Goal: Check status: Check status

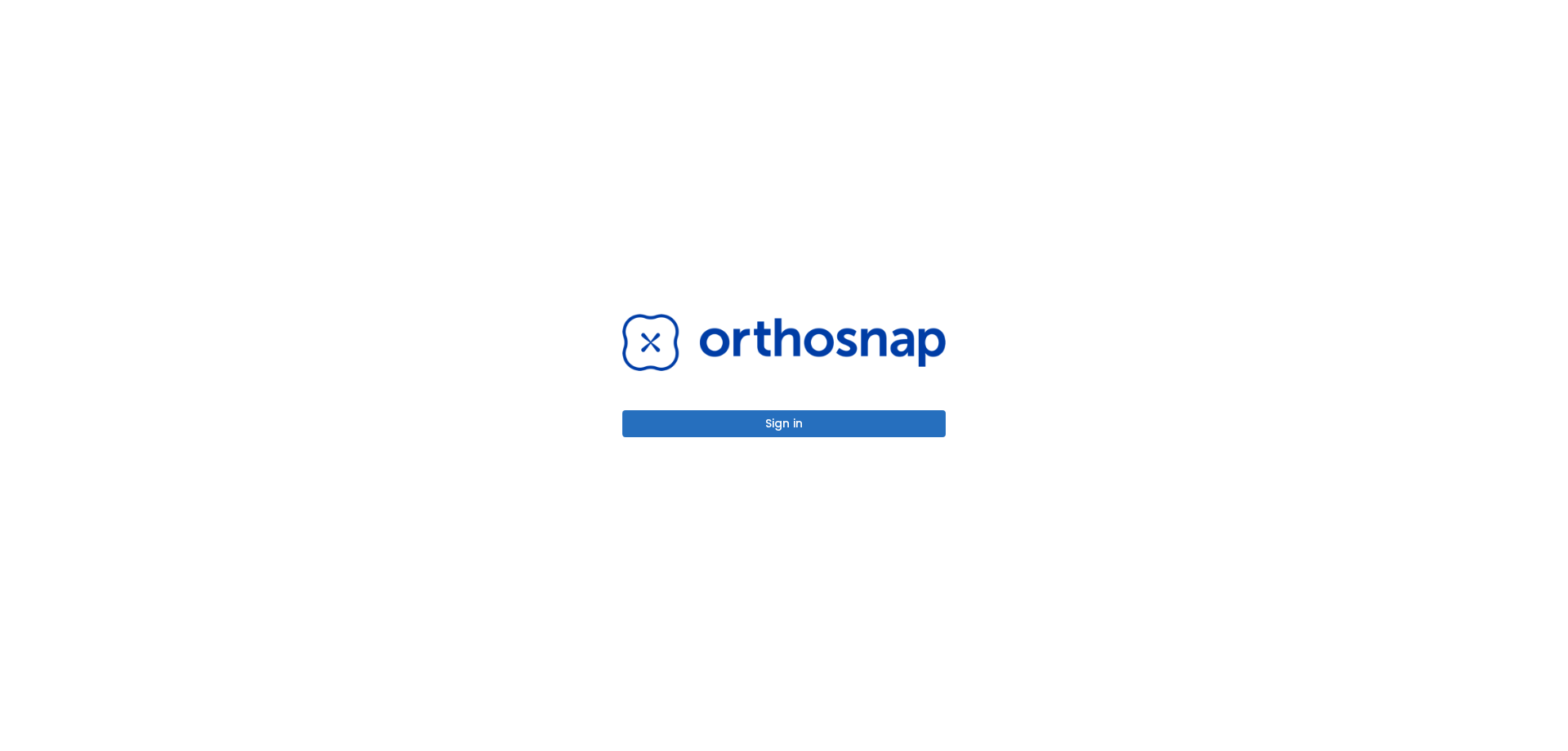
click at [813, 421] on button "Sign in" at bounding box center [784, 423] width 324 height 27
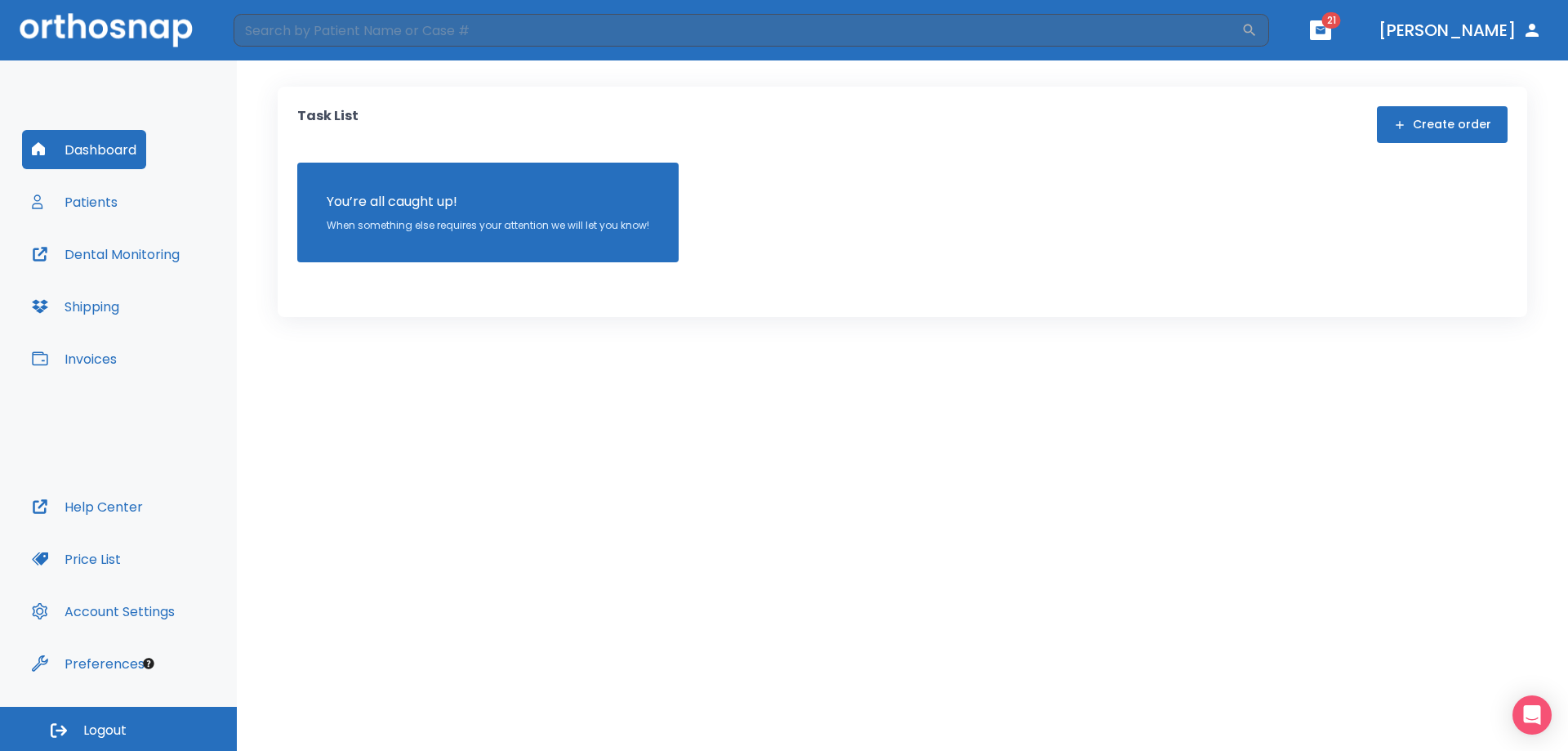
click at [83, 204] on button "Patients" at bounding box center [75, 201] width 106 height 39
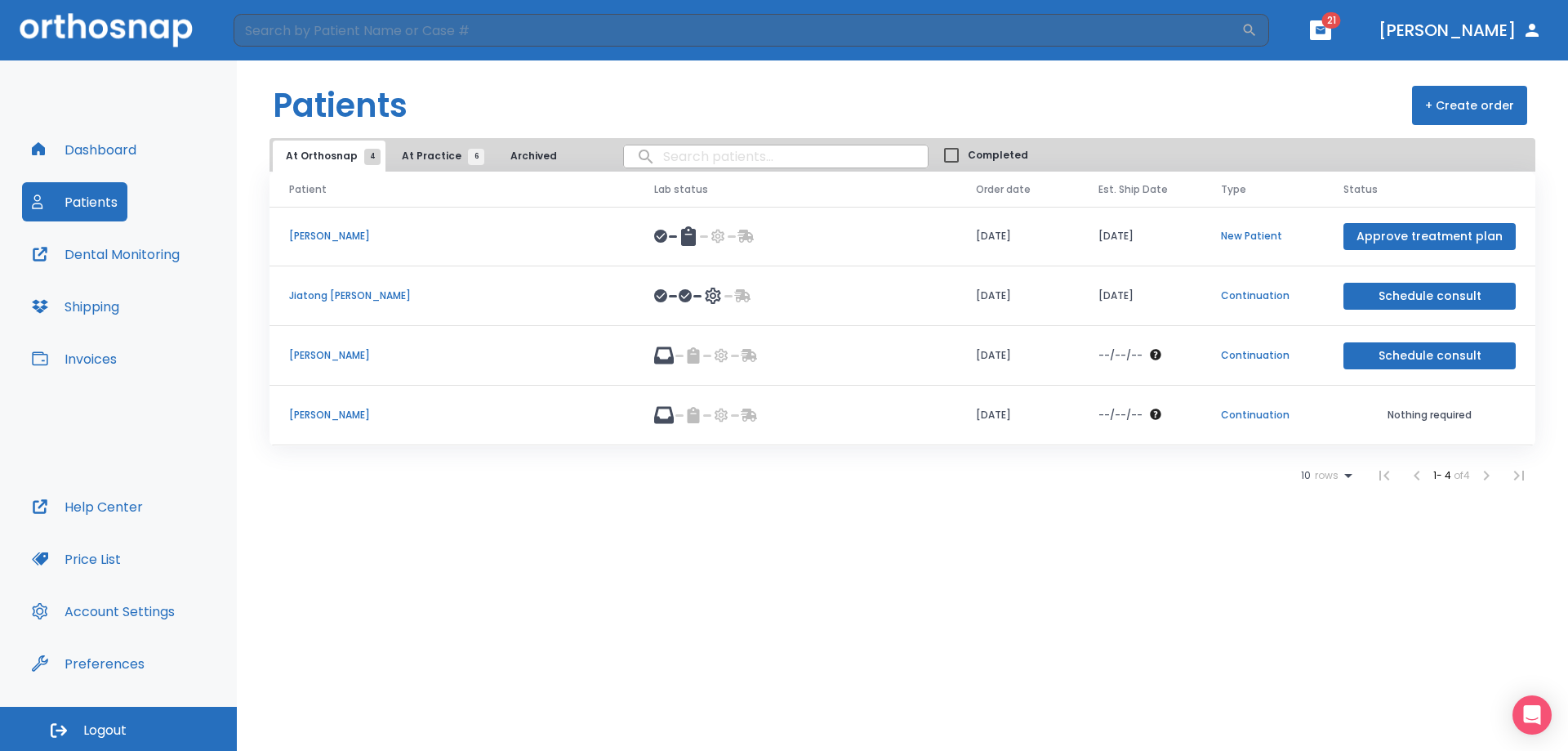
click at [429, 153] on span "At Practice 6" at bounding box center [438, 156] width 74 height 15
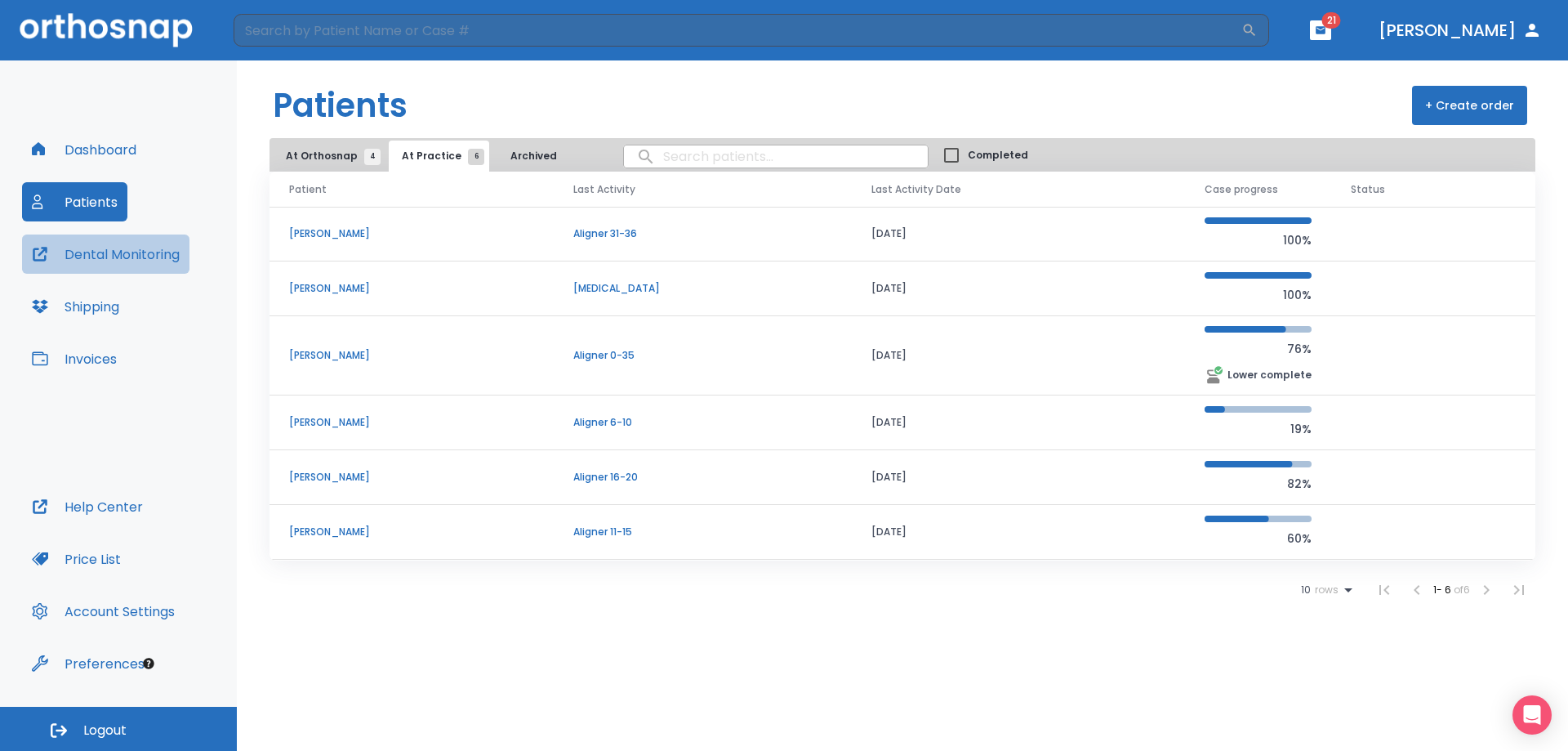
click at [117, 253] on button "Dental Monitoring" at bounding box center [106, 254] width 168 height 39
click at [1341, 27] on span "21" at bounding box center [1331, 20] width 19 height 16
click at [1325, 30] on icon "button" at bounding box center [1321, 29] width 10 height 7
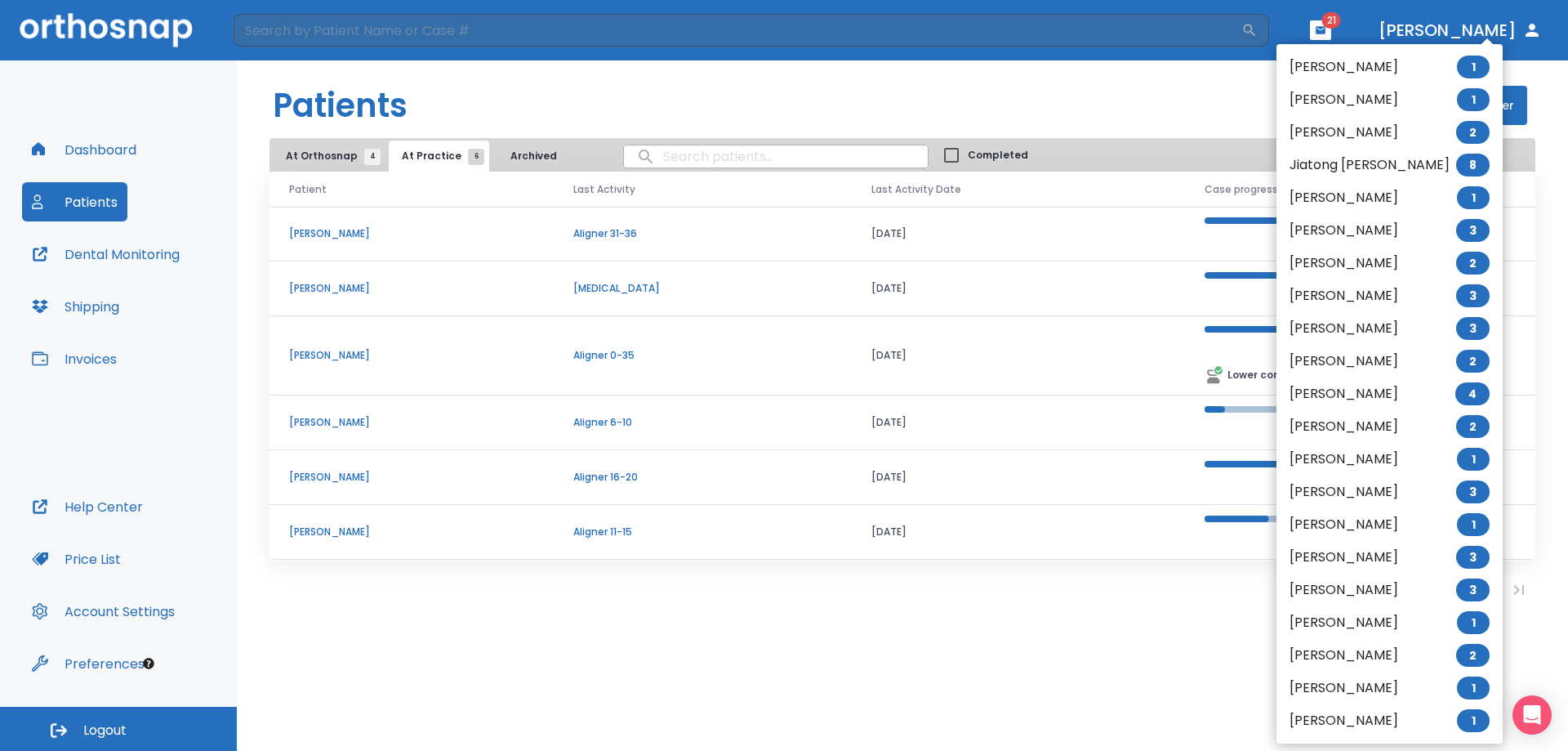
click at [1321, 655] on li "[PERSON_NAME] 2" at bounding box center [1389, 655] width 227 height 33
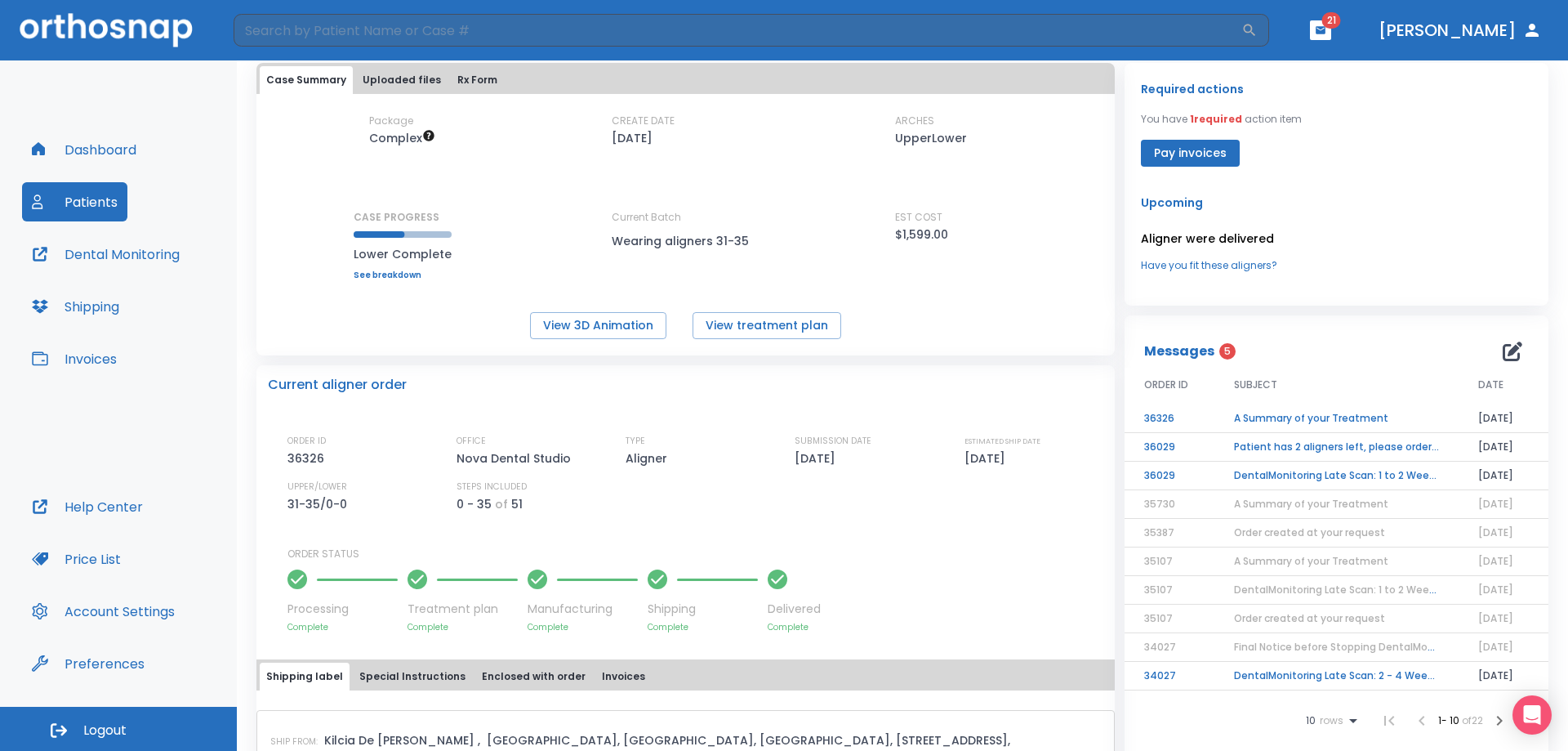
scroll to position [82, 0]
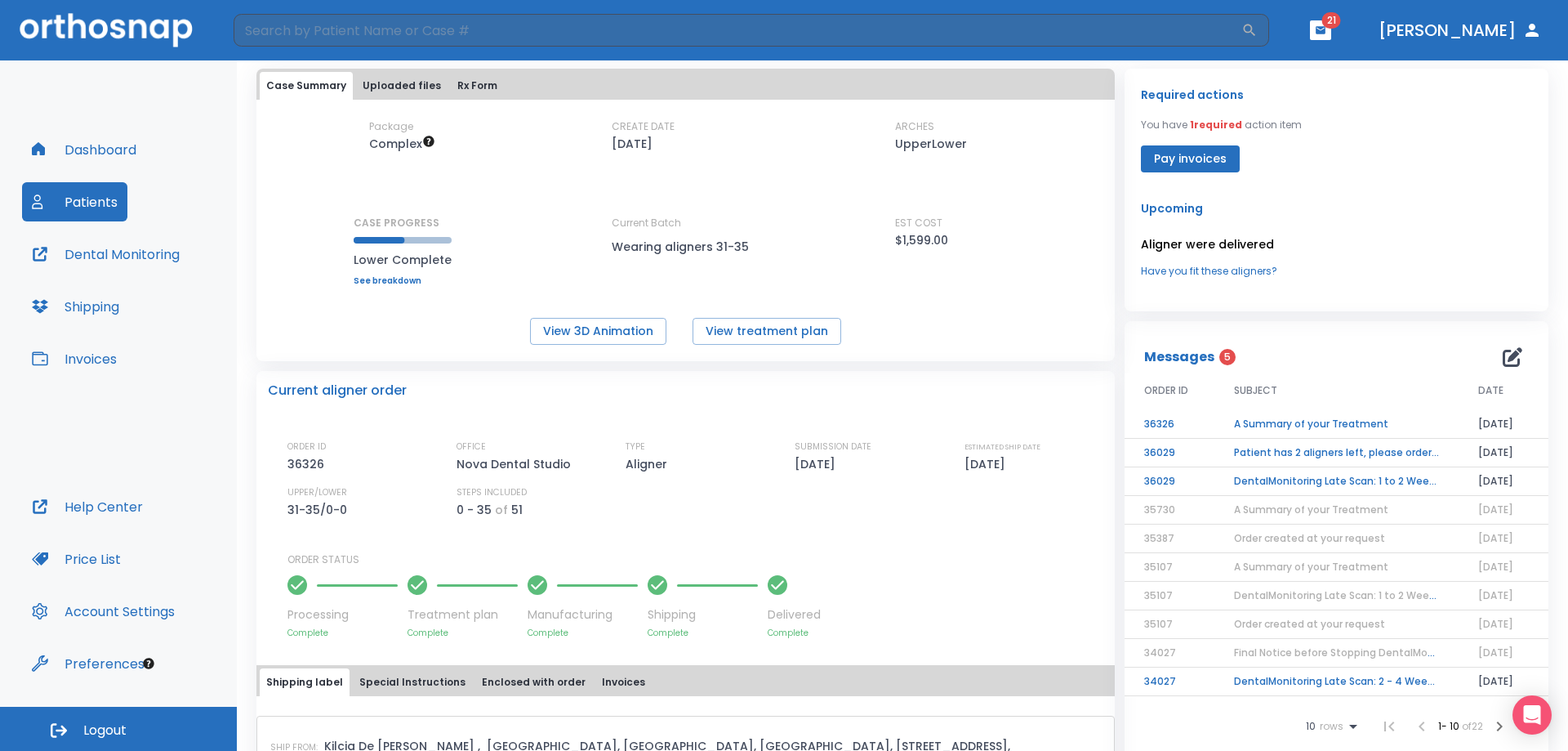
click at [1283, 484] on td "DentalMonitoring Late Scan: 1 to 2 Weeks Notification" at bounding box center [1336, 481] width 245 height 29
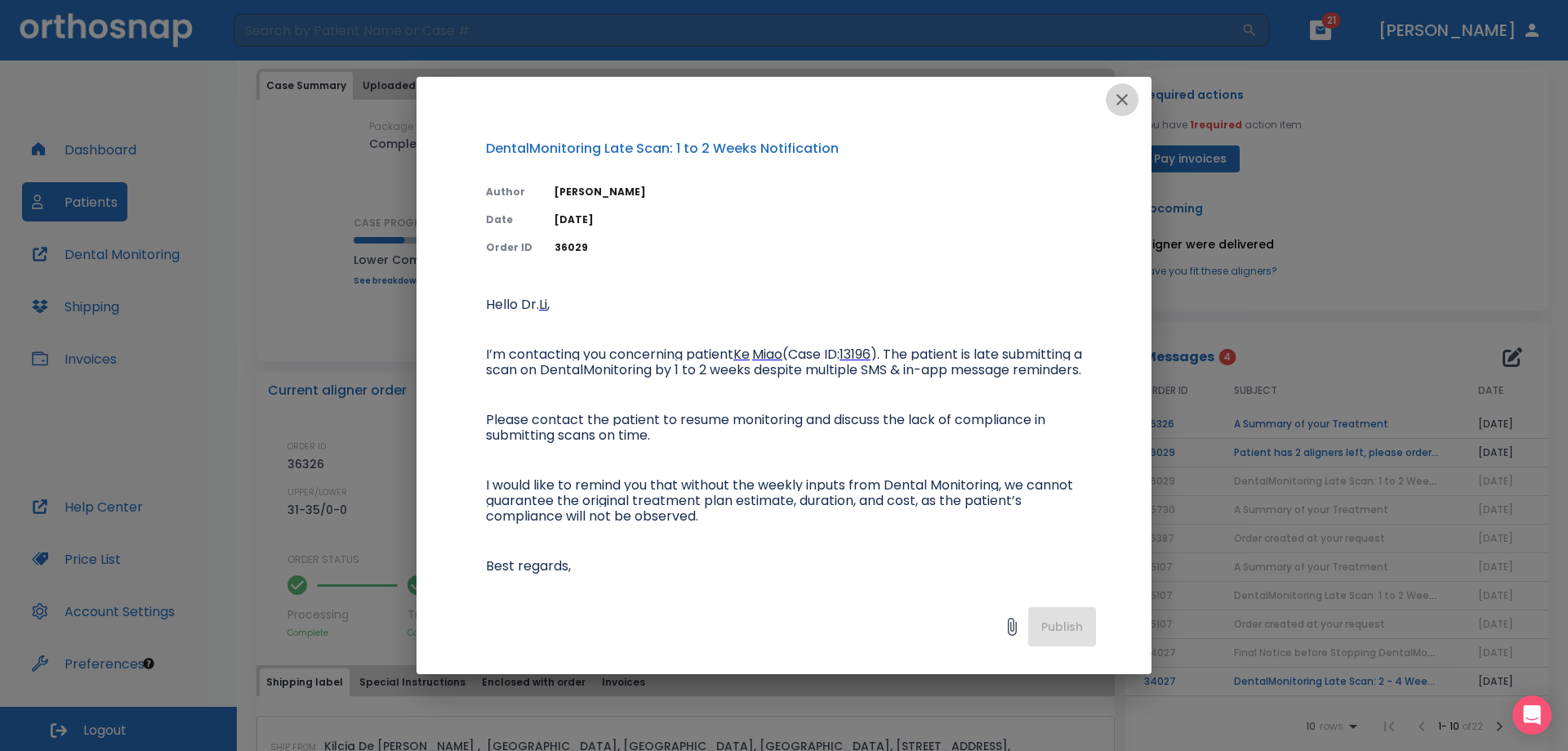
click at [1131, 99] on icon "button" at bounding box center [1123, 100] width 20 height 20
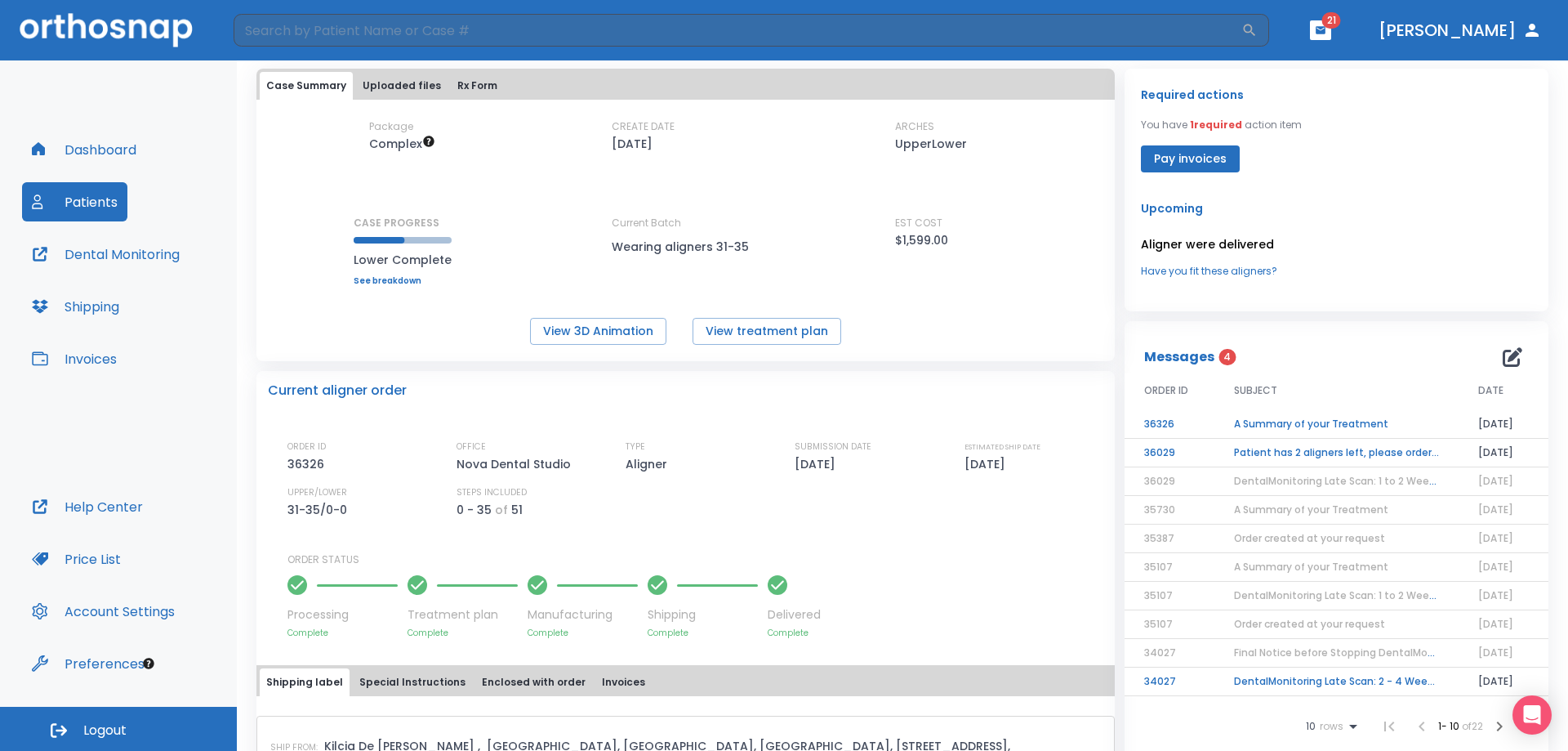
click at [1273, 455] on td "Patient has 2 aligners left, please order next set!" at bounding box center [1336, 452] width 245 height 29
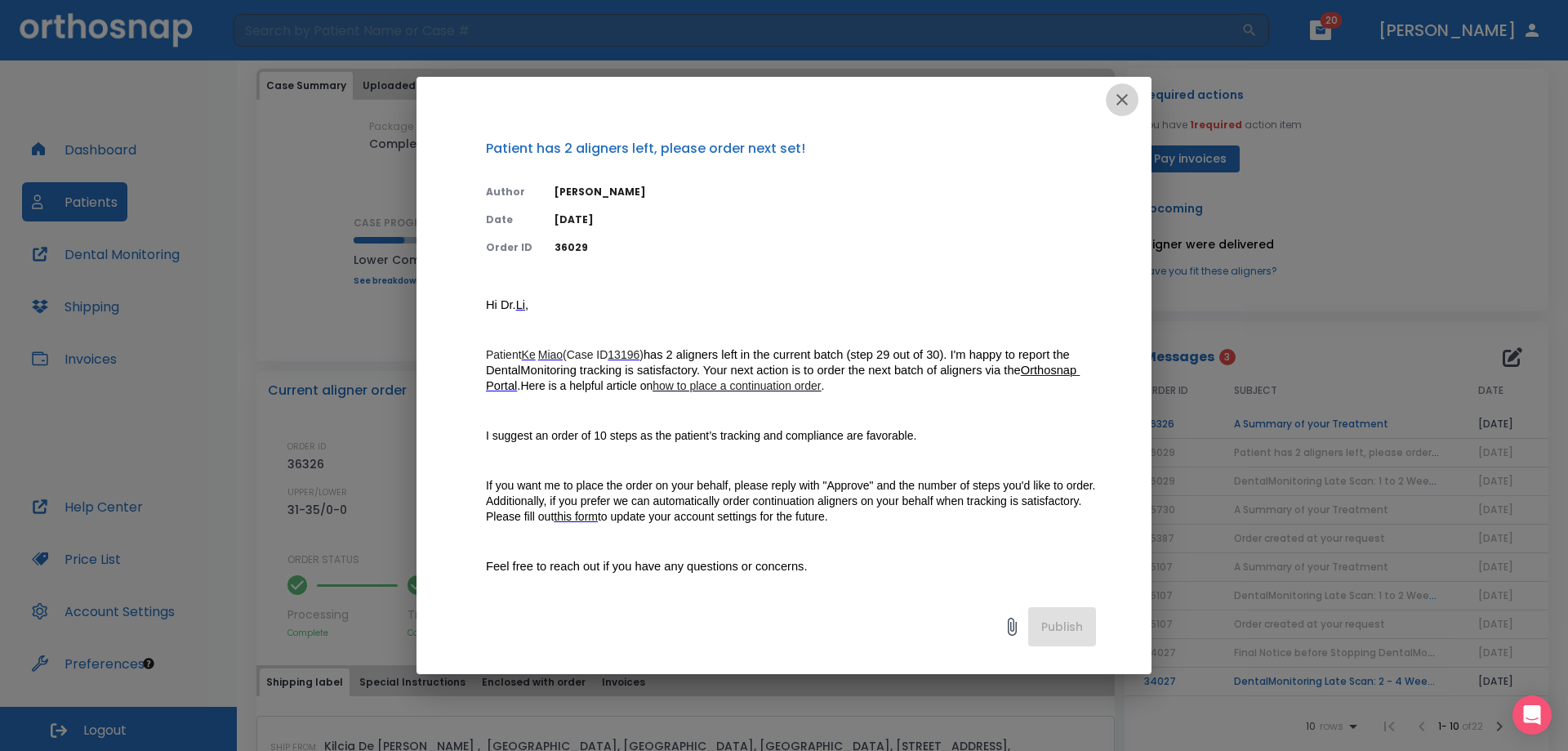
click at [1121, 97] on icon "button" at bounding box center [1122, 99] width 11 height 11
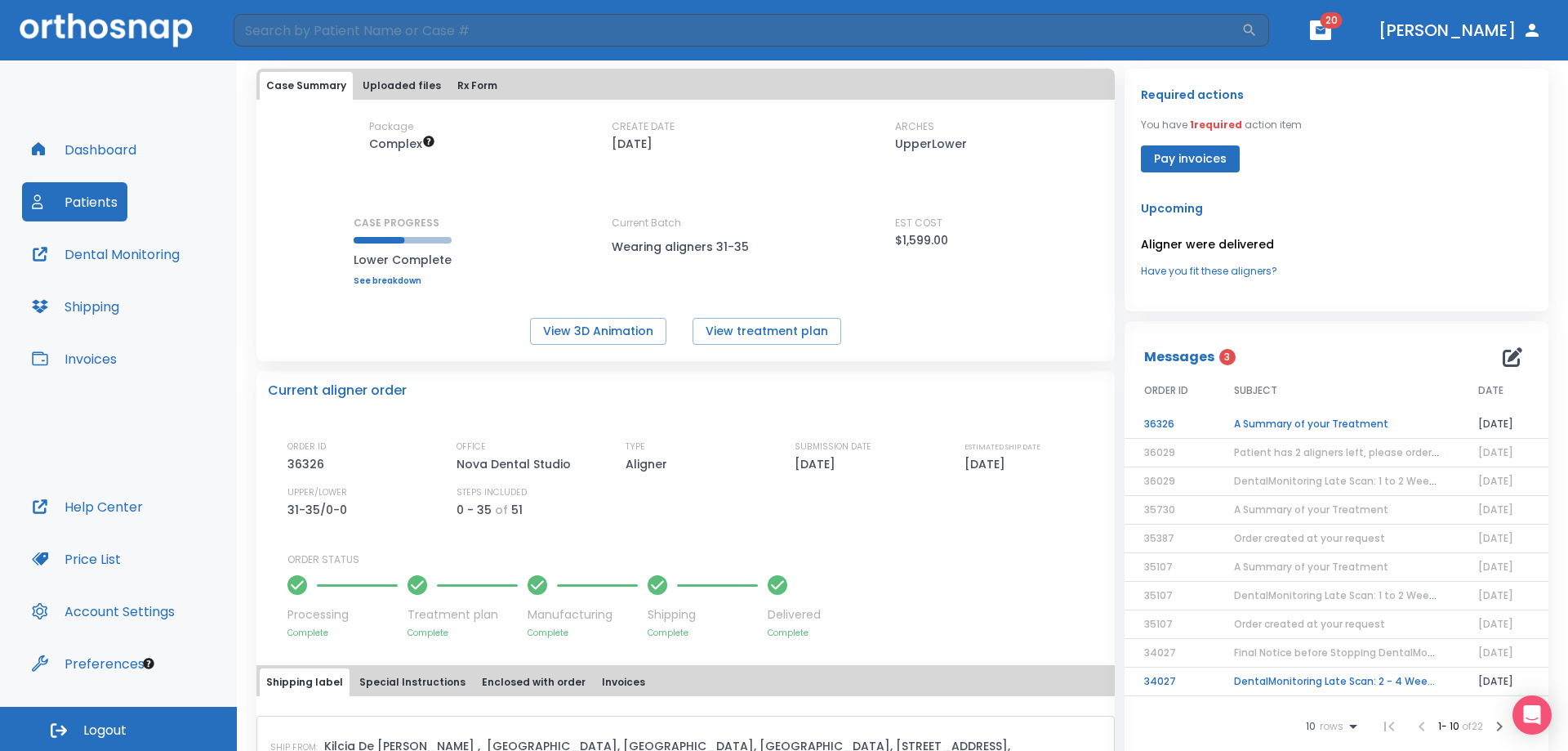
click at [1218, 423] on td "A Summary of your Treatment" at bounding box center [1336, 424] width 245 height 29
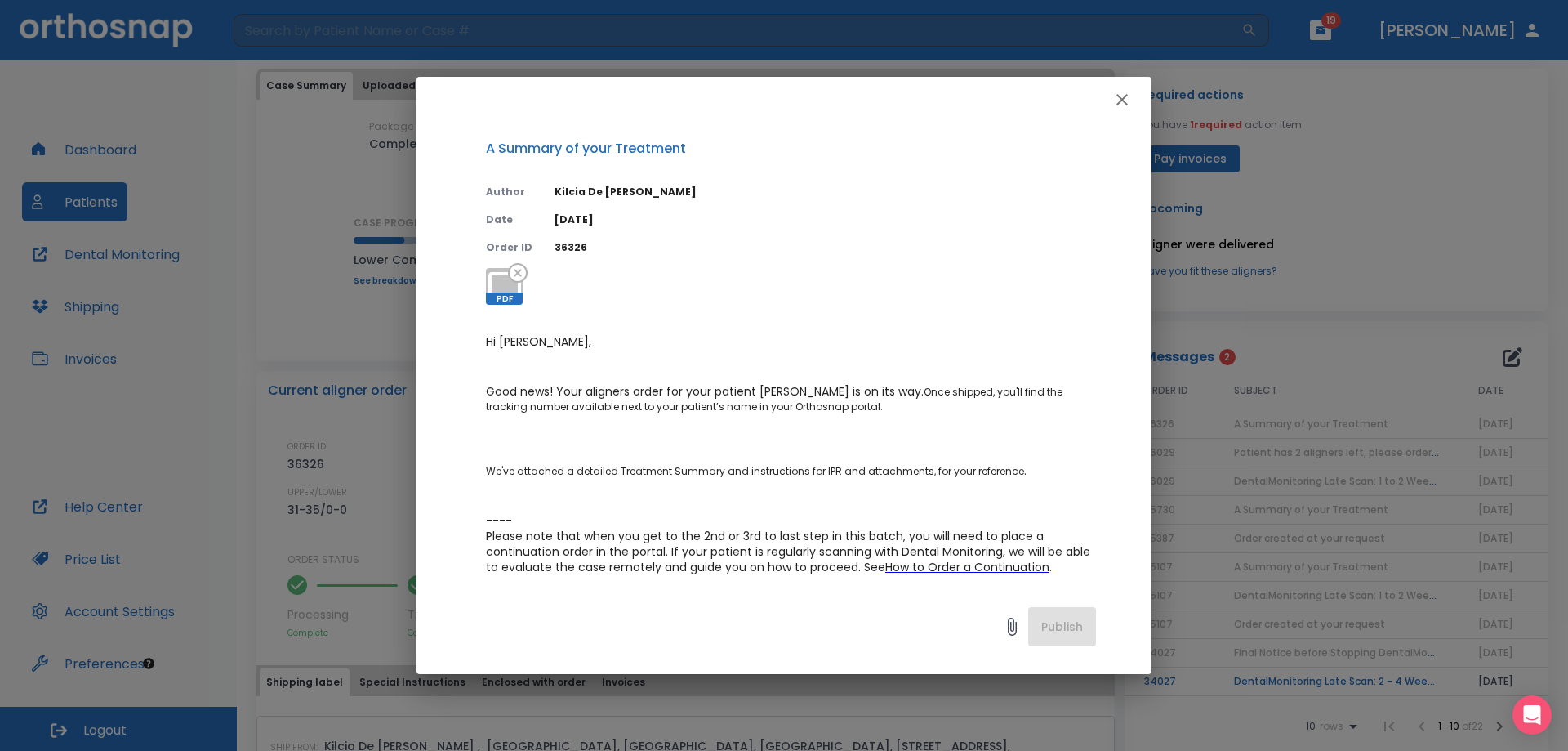
click at [1117, 95] on icon "button" at bounding box center [1123, 100] width 20 height 20
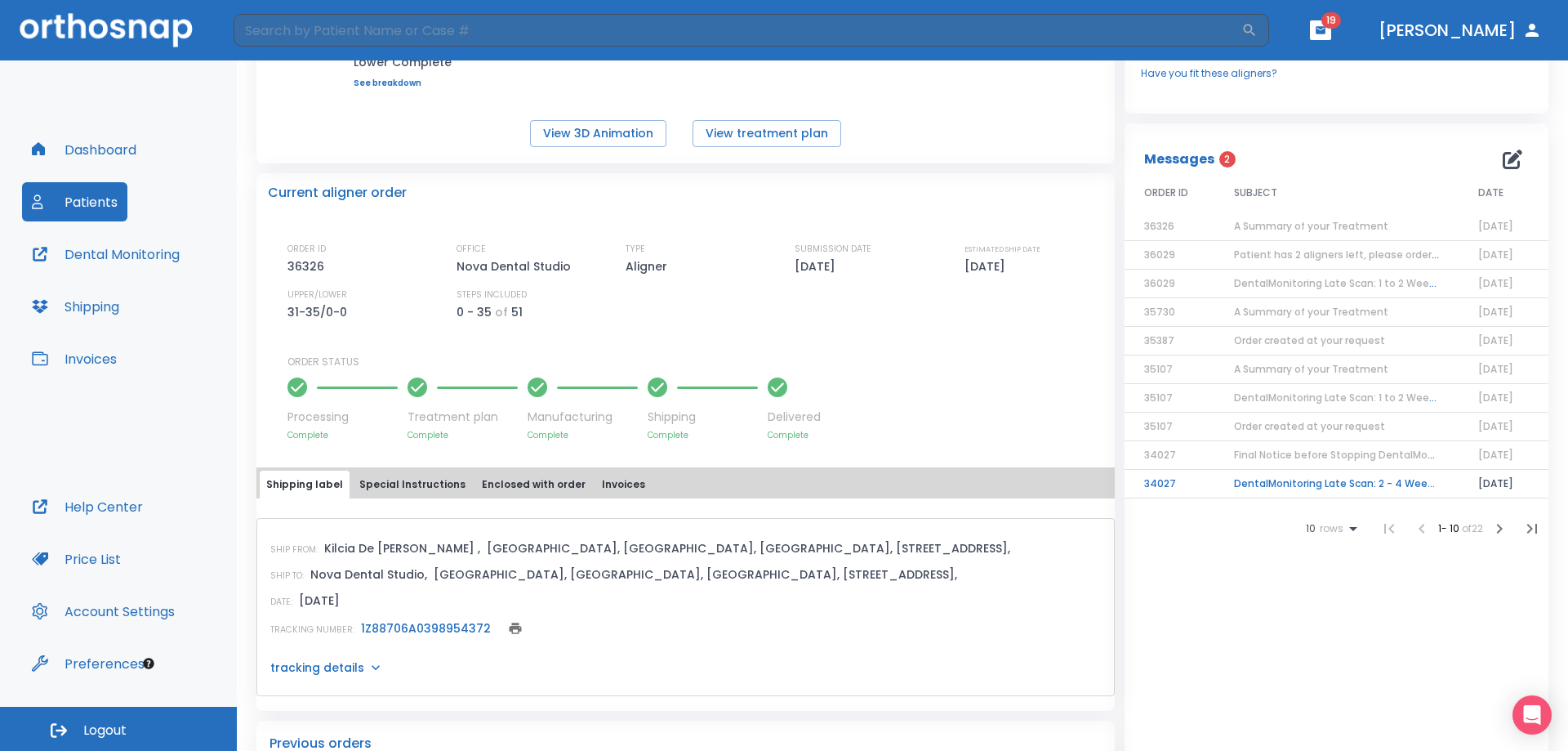
scroll to position [408, 0]
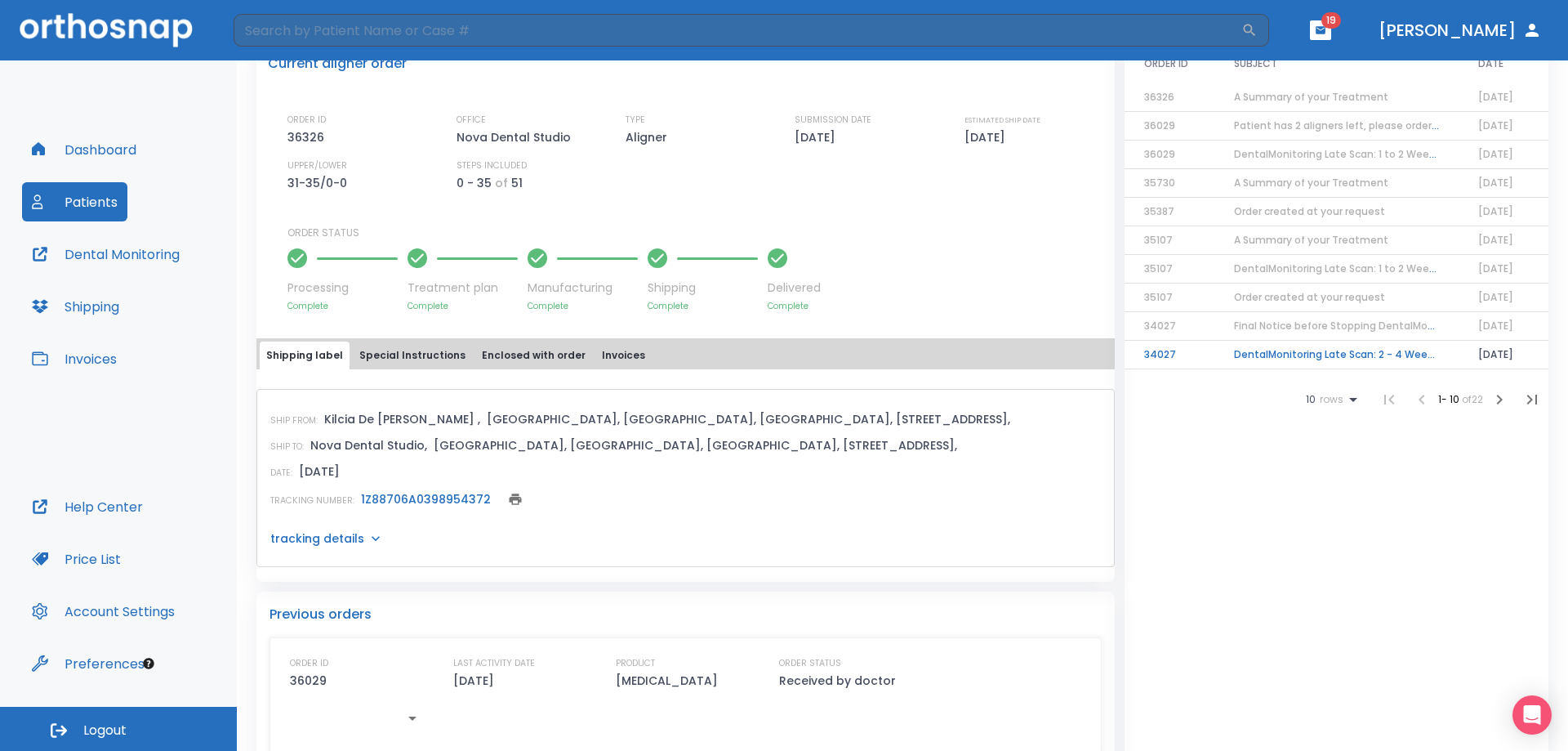
click at [98, 258] on button "Dental Monitoring" at bounding box center [106, 254] width 168 height 39
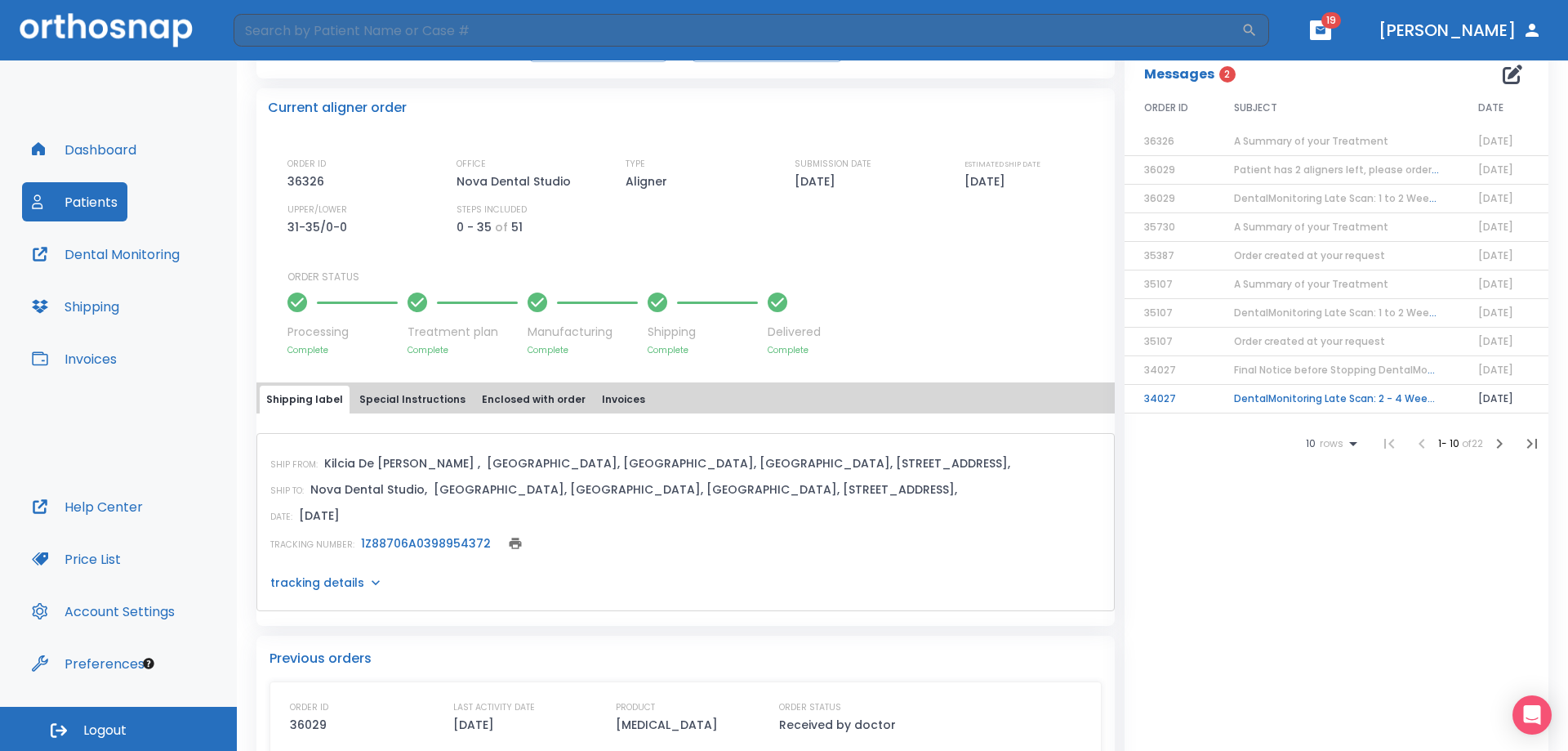
scroll to position [245, 0]
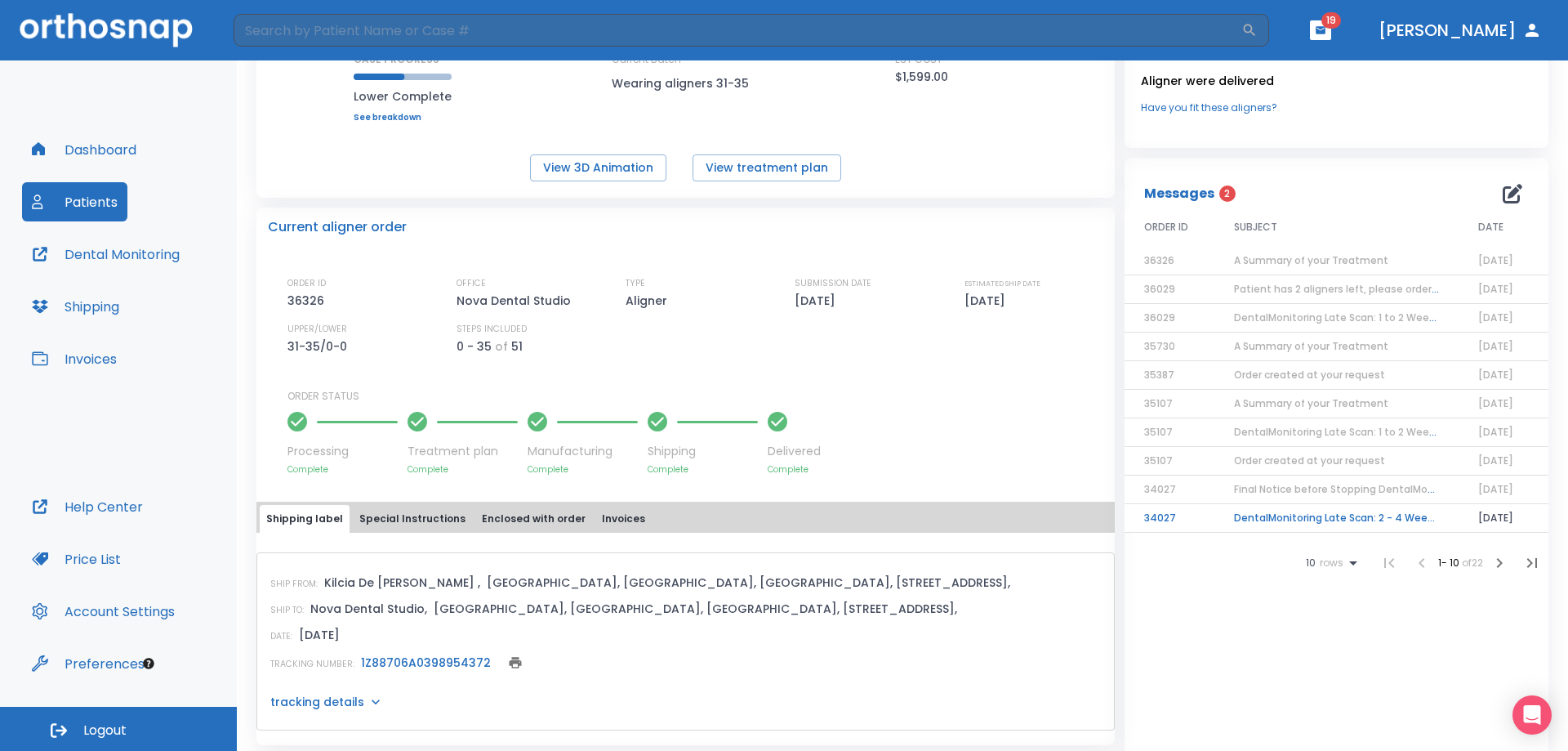
click at [1266, 316] on span "DentalMonitoring Late Scan: 1 to 2 Weeks Notification" at bounding box center [1368, 318] width 268 height 14
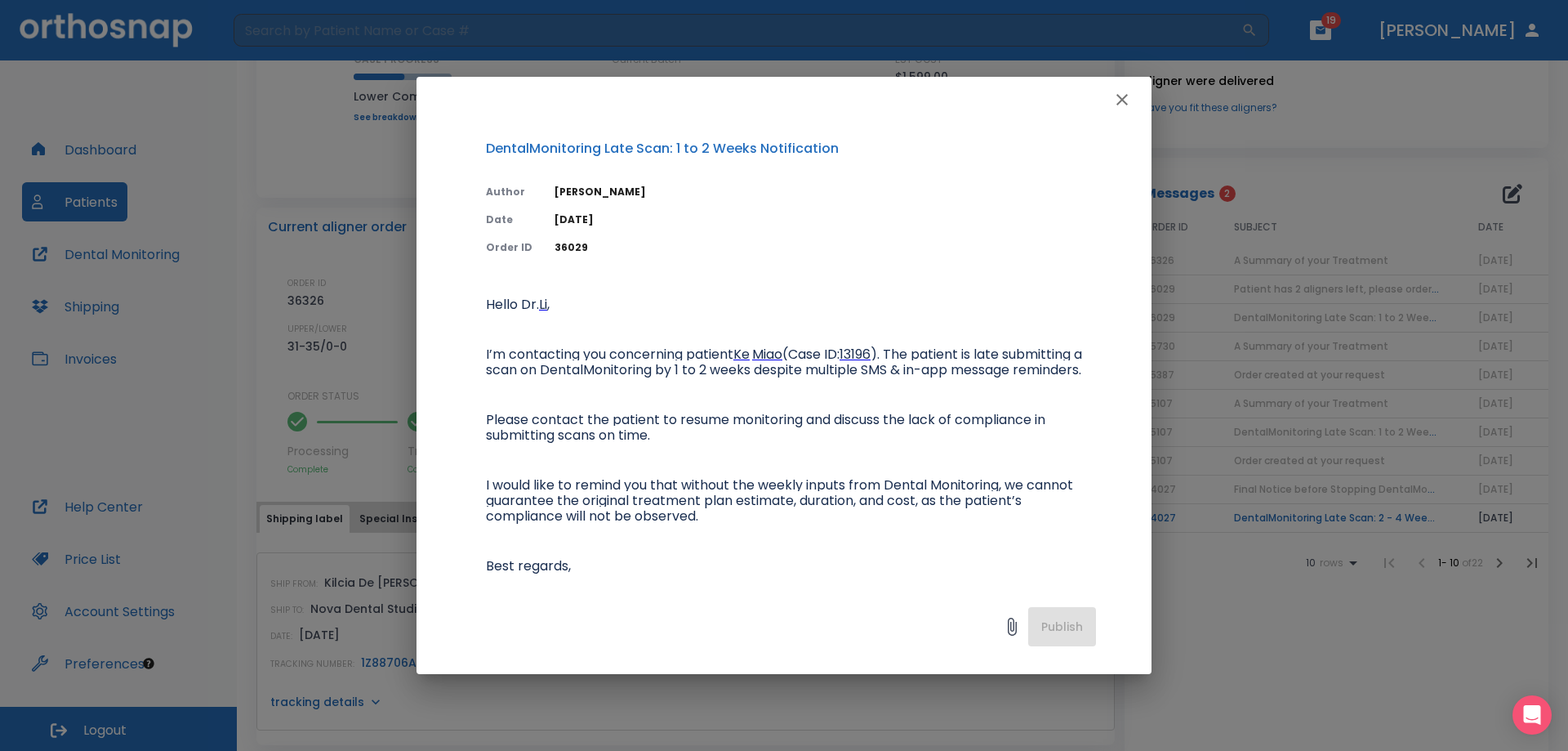
click at [1127, 97] on icon "button" at bounding box center [1122, 99] width 11 height 11
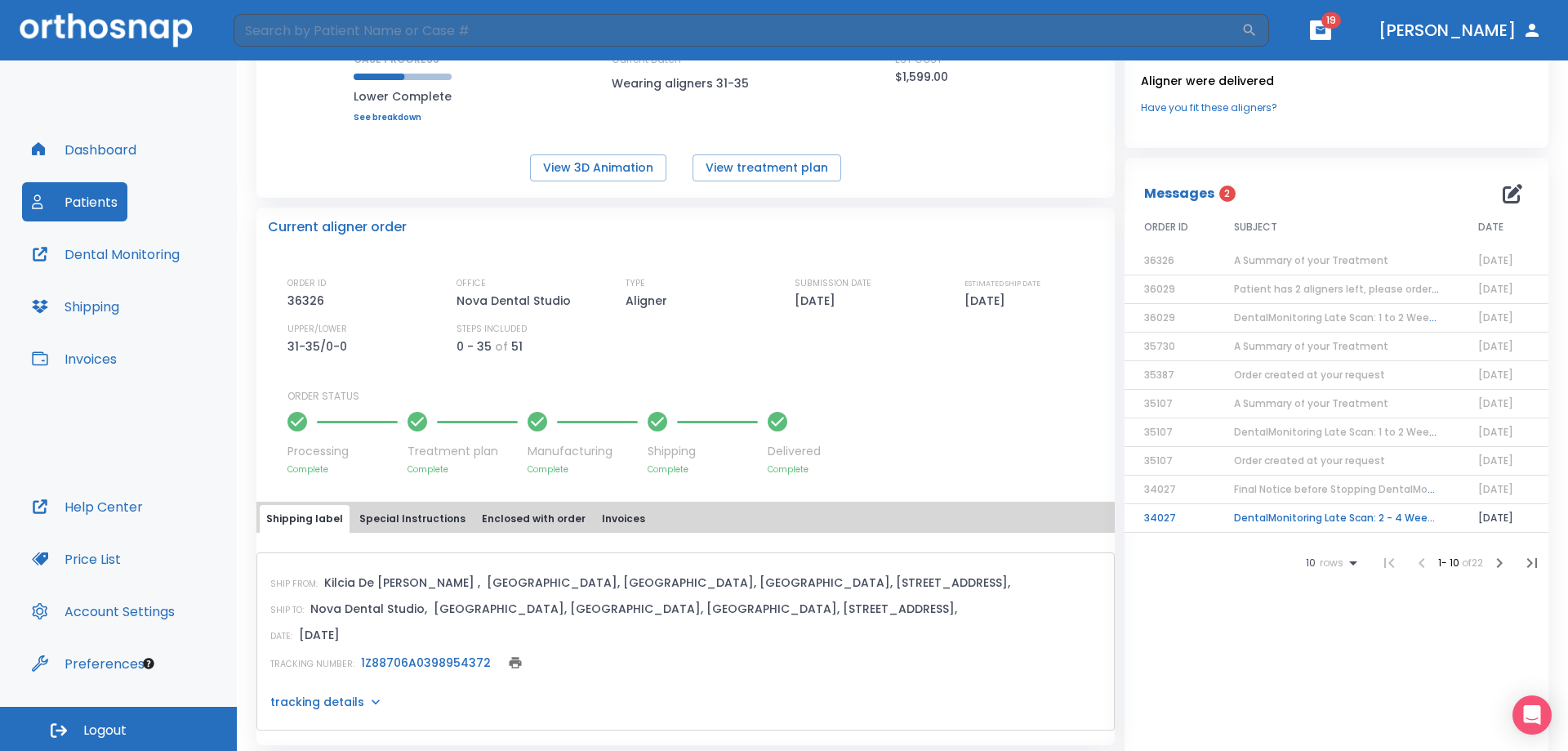
click at [123, 253] on button "Dental Monitoring" at bounding box center [106, 254] width 168 height 39
click at [88, 199] on button "Patients" at bounding box center [75, 201] width 106 height 39
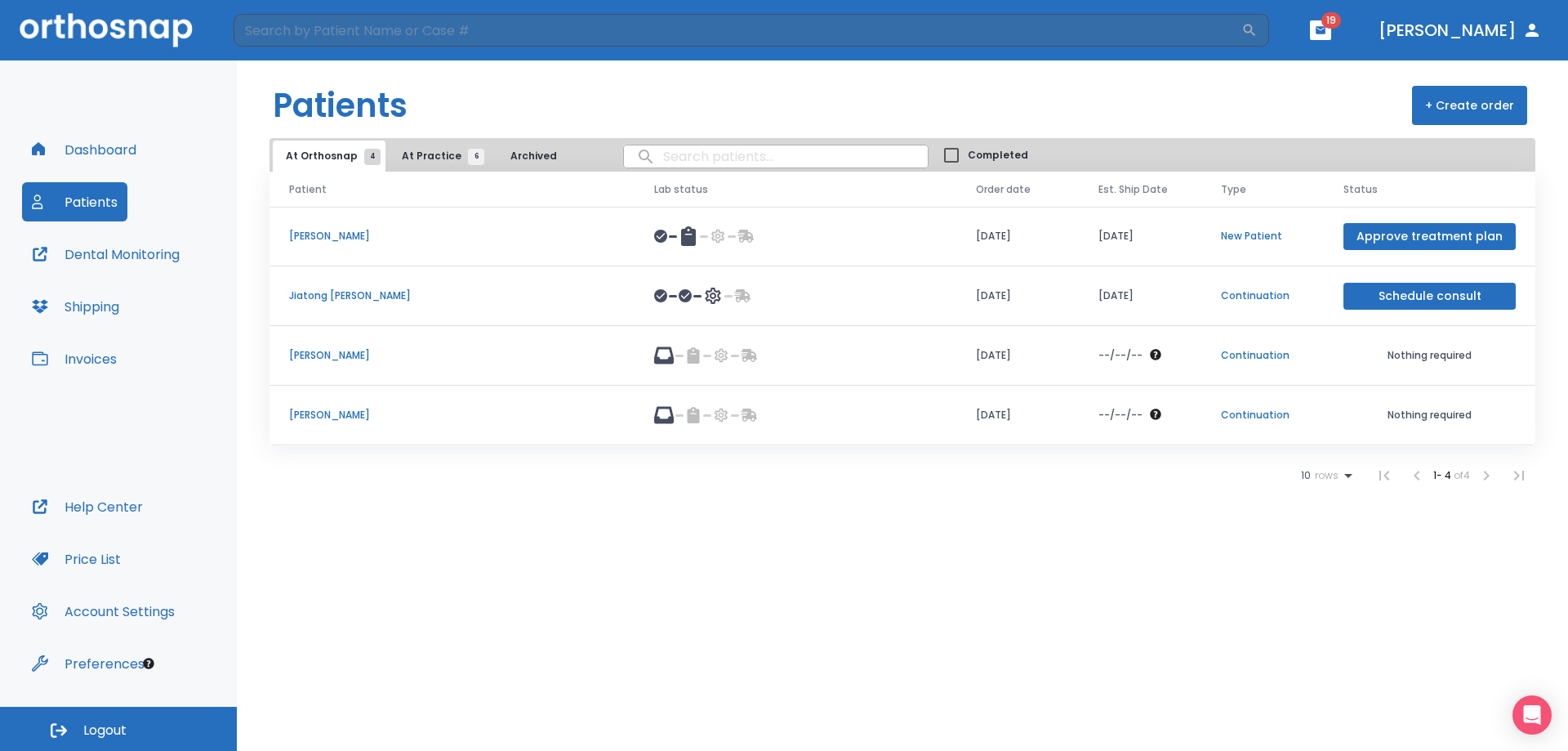
click at [322, 413] on p "[PERSON_NAME]" at bounding box center [452, 414] width 326 height 15
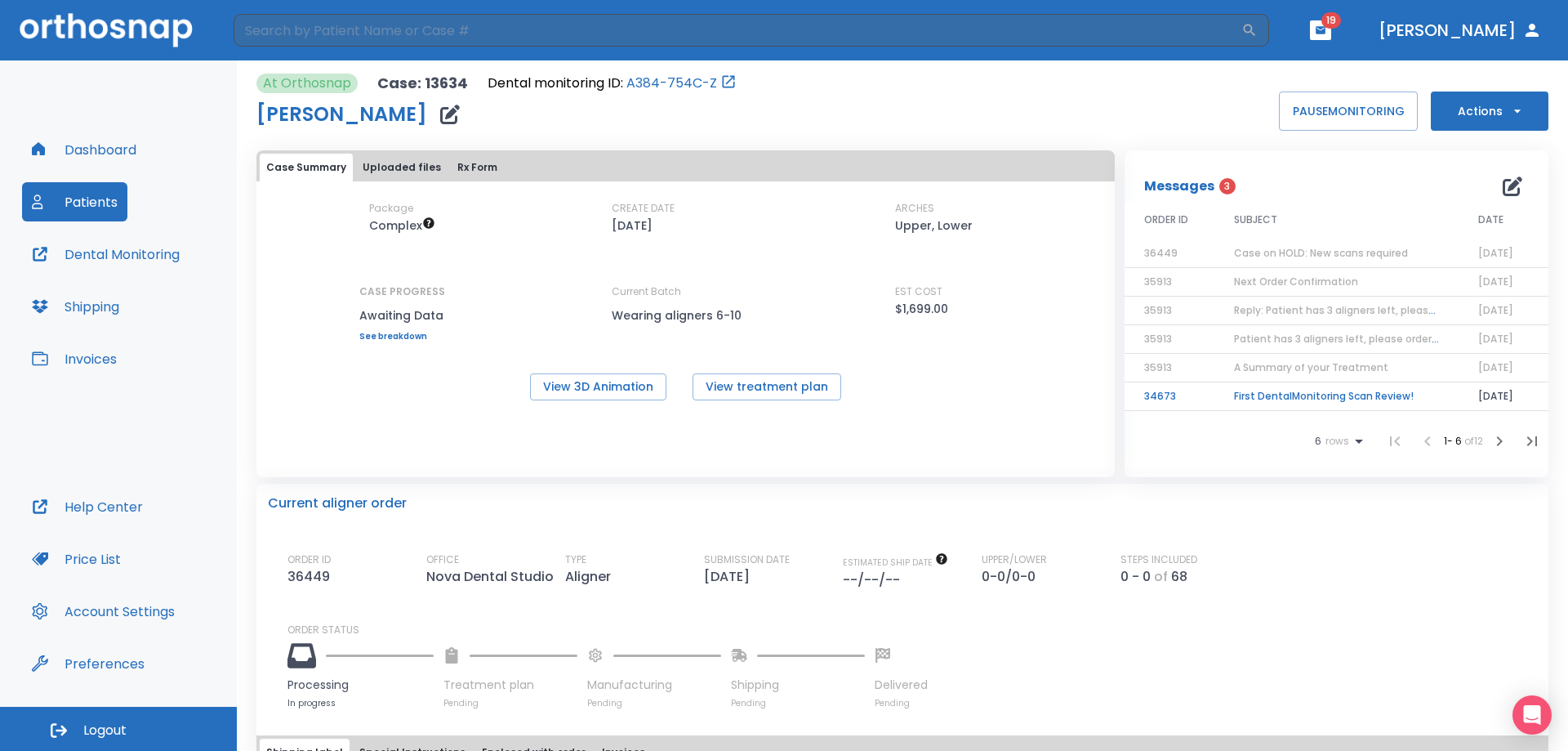
click at [1241, 283] on span "Next Order Confirmation" at bounding box center [1296, 282] width 124 height 14
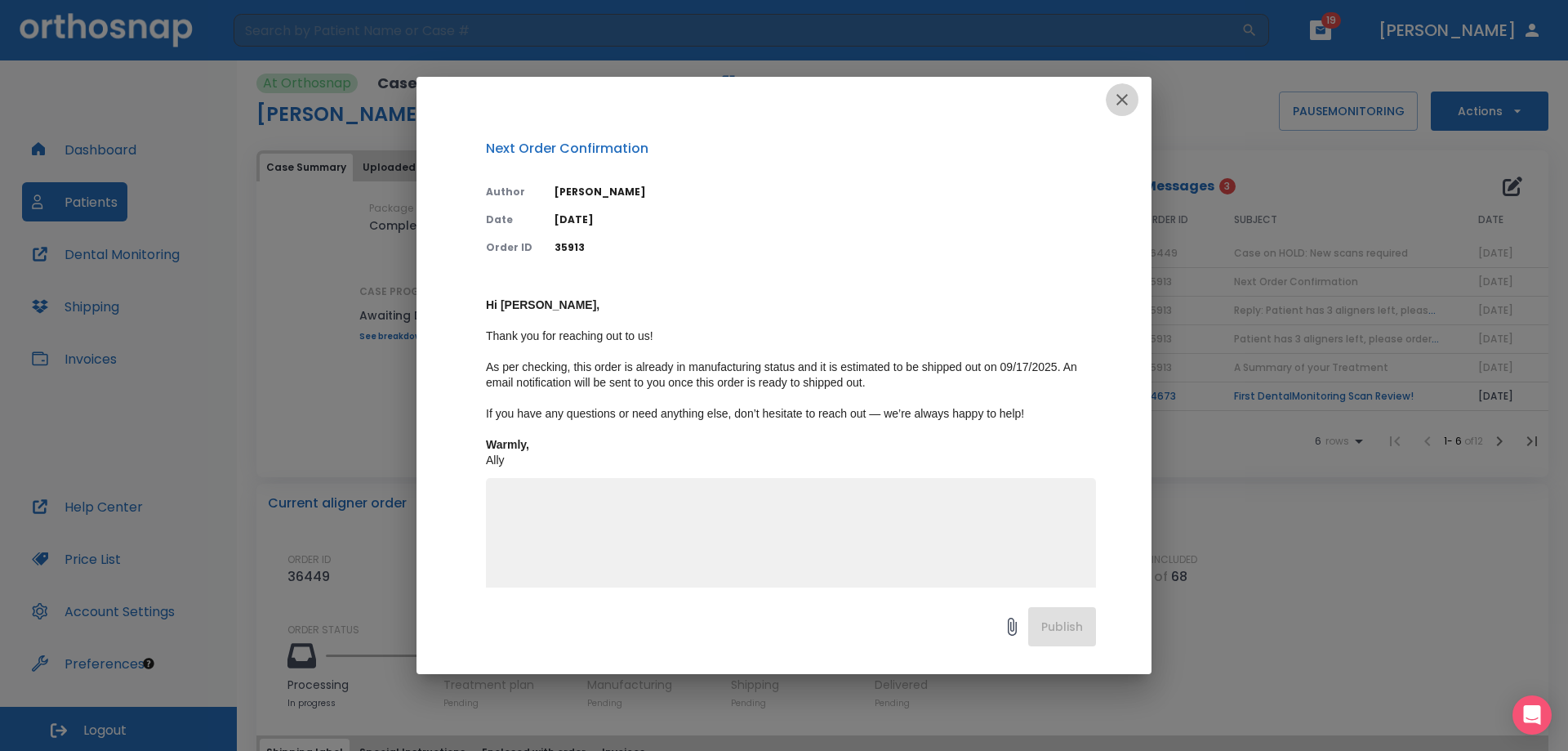
click at [1128, 96] on icon "button" at bounding box center [1123, 100] width 20 height 20
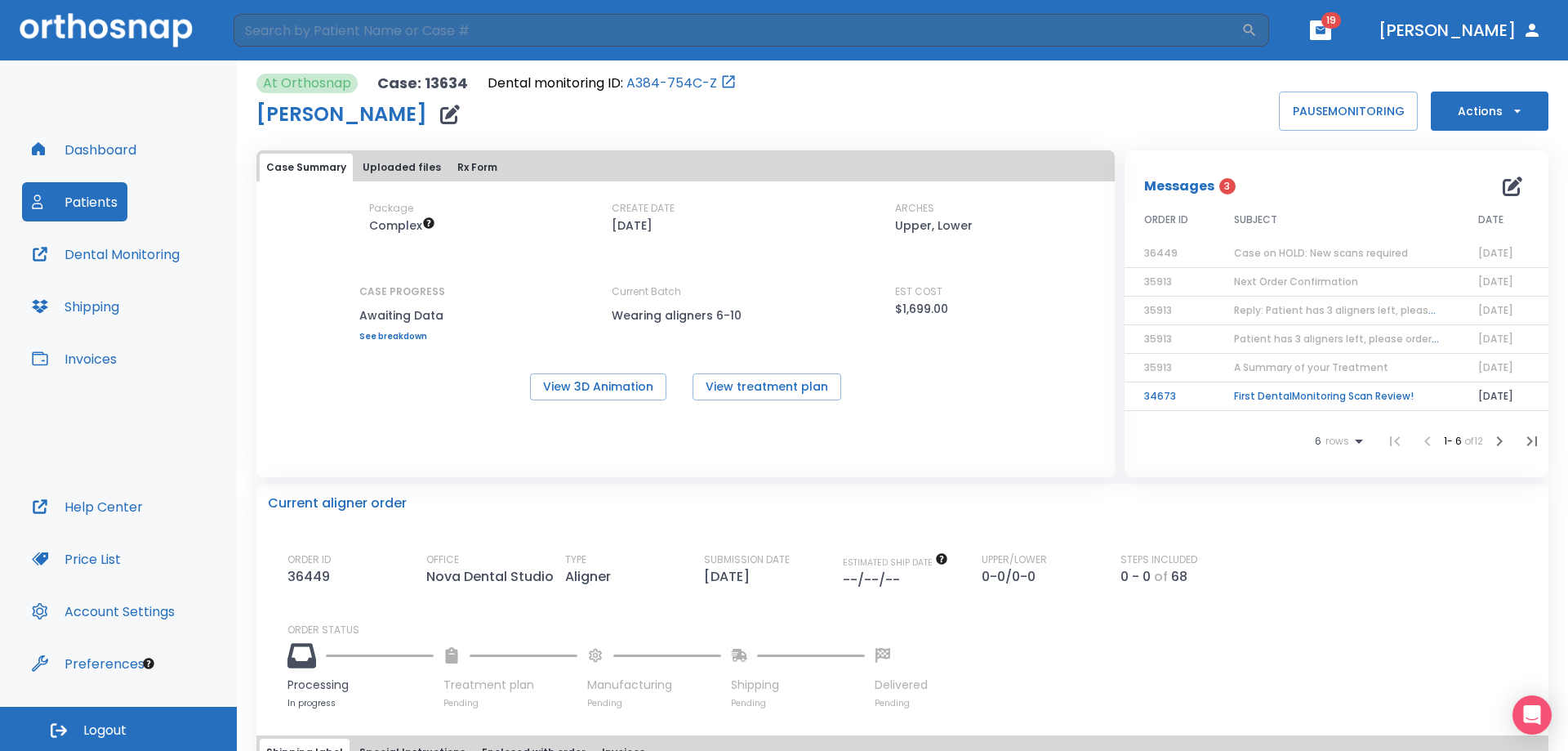
click at [1312, 283] on span "Next Order Confirmation" at bounding box center [1296, 282] width 124 height 14
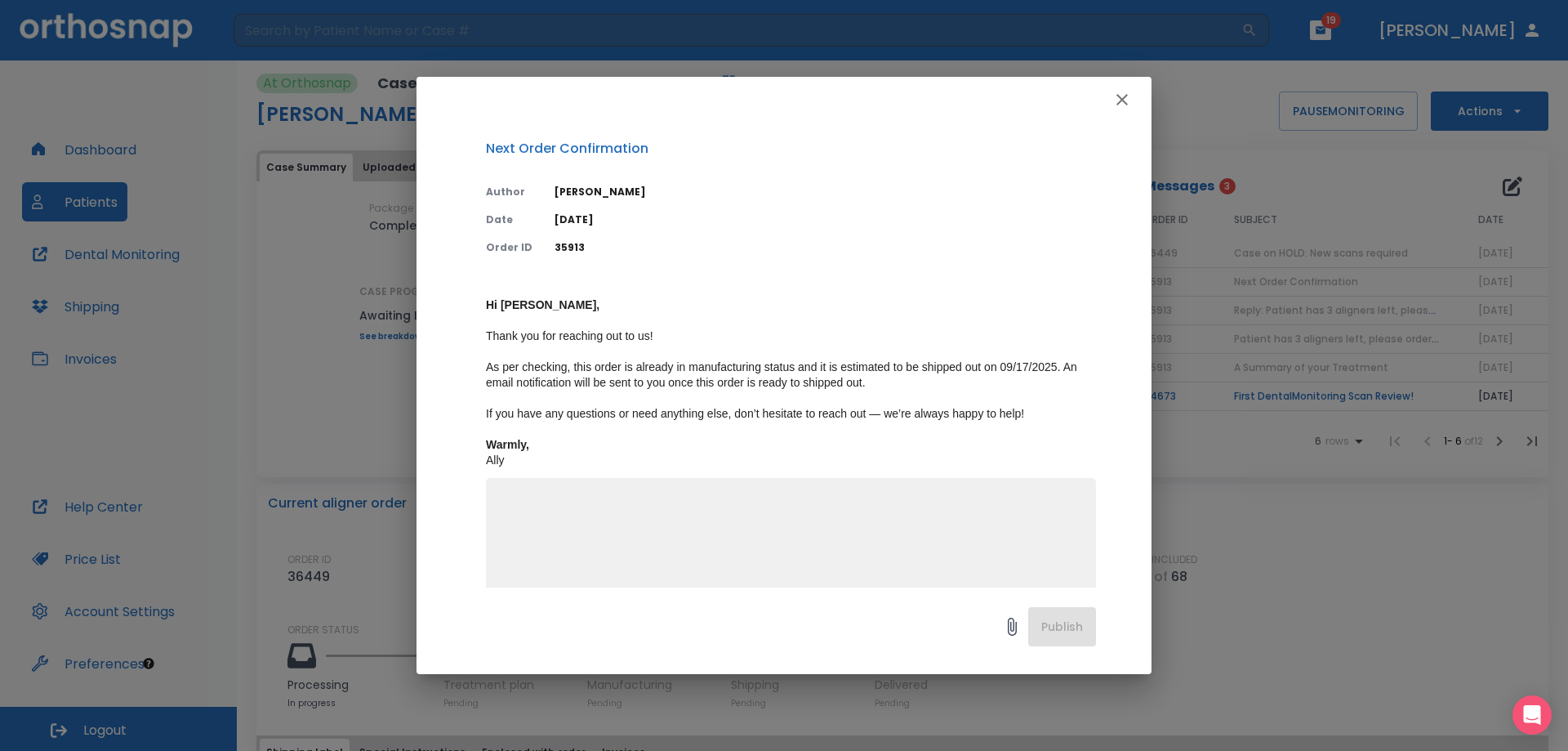
click at [1120, 101] on icon "button" at bounding box center [1123, 100] width 20 height 20
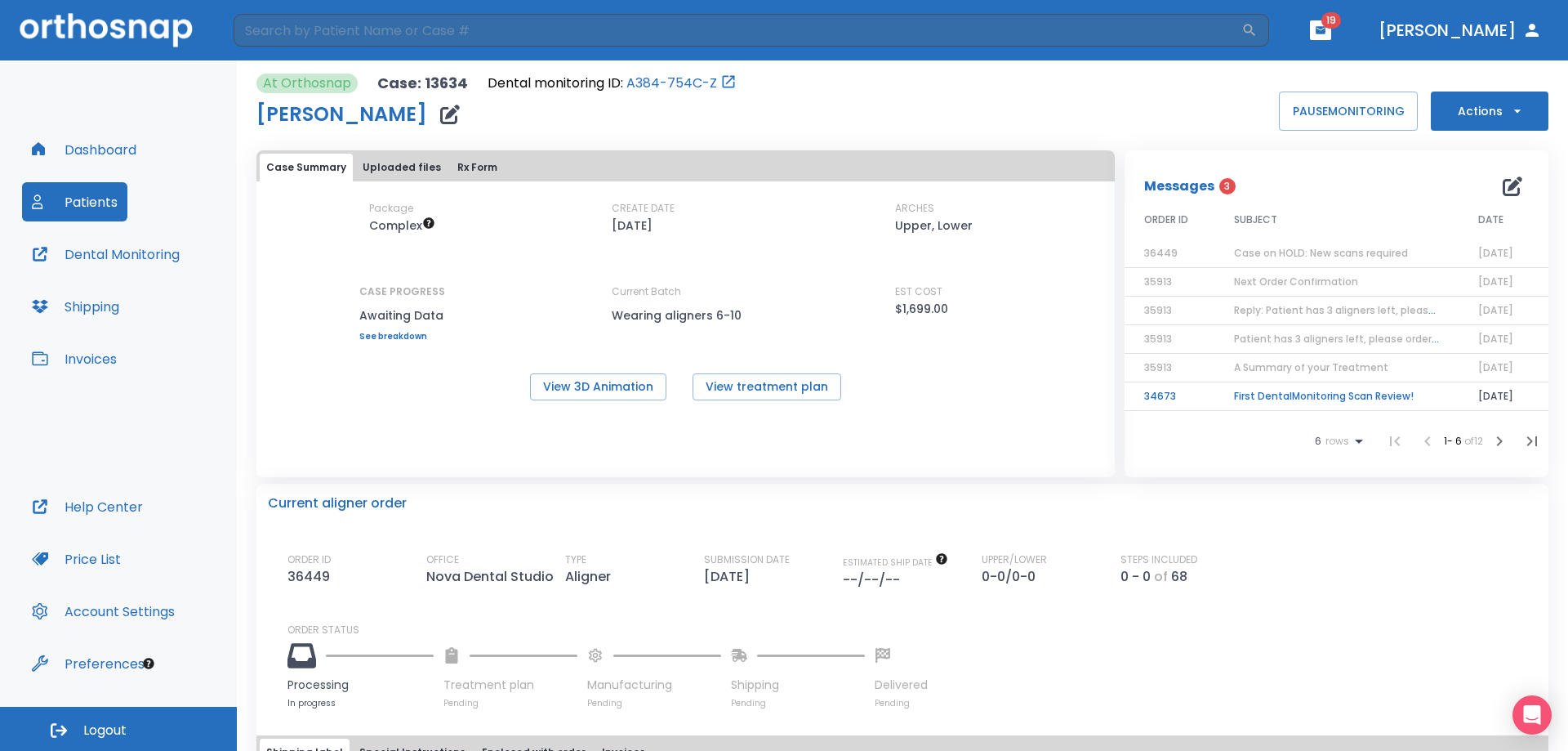
click at [1288, 312] on span "Reply: Patient has 3 aligners left, please order next set!" at bounding box center [1373, 310] width 278 height 14
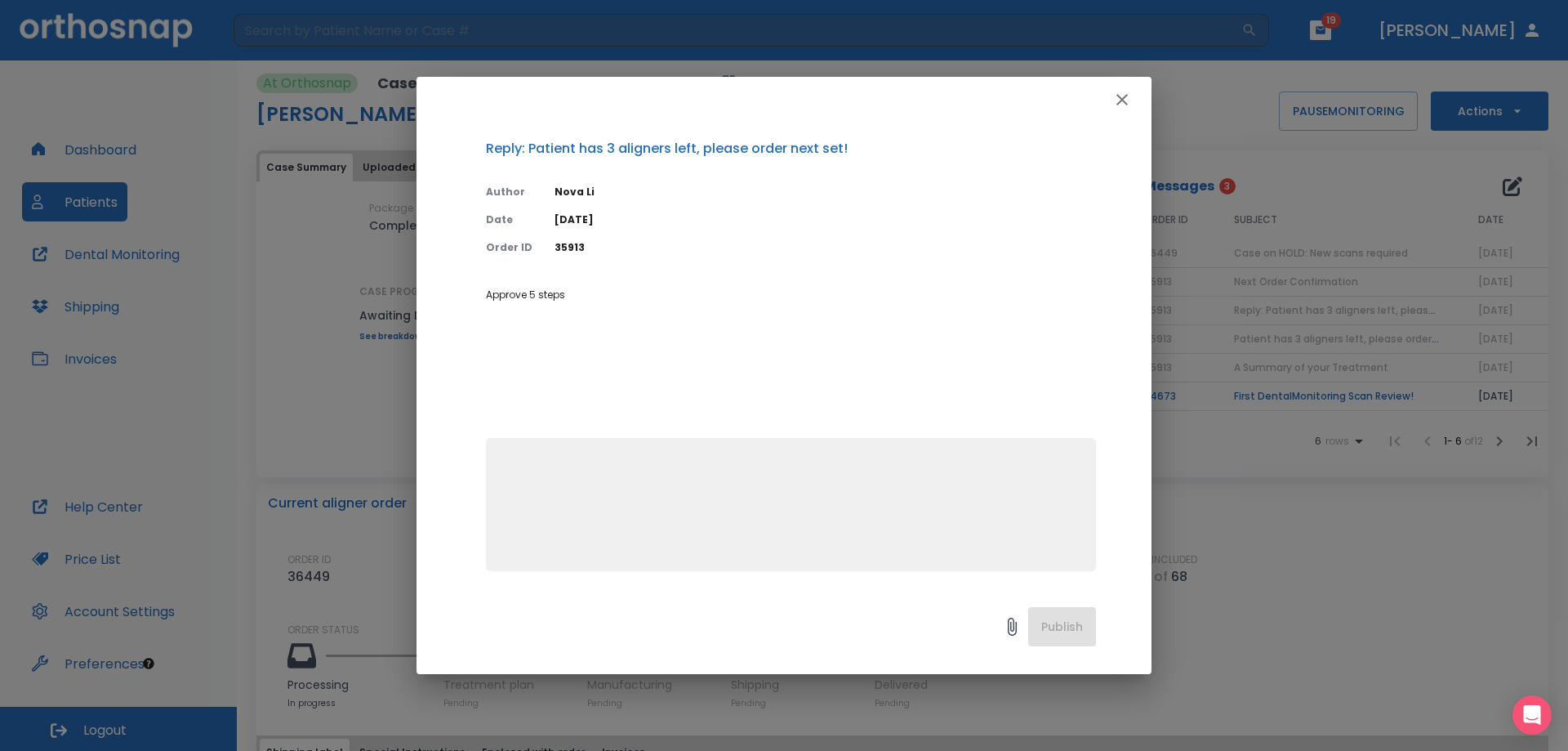
drag, startPoint x: 1133, startPoint y: 106, endPoint x: 1116, endPoint y: 63, distance: 46.2
click at [1115, 63] on div "Reply: Patient has 3 aligners left, please order next set! Author Nova Li Date …" at bounding box center [784, 376] width 1568 height 751
click at [1124, 92] on icon "button" at bounding box center [1123, 100] width 20 height 20
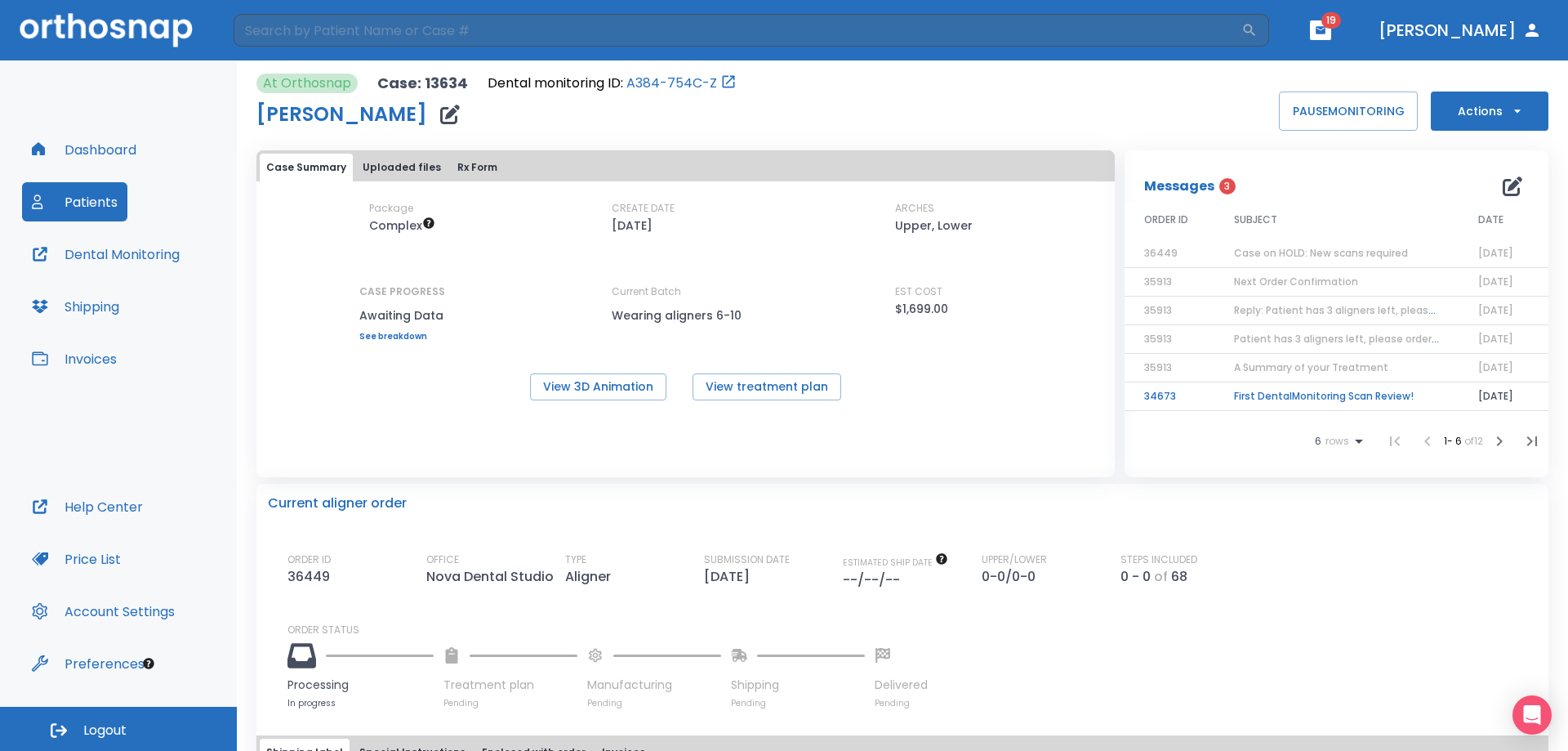
click at [1320, 398] on td "First DentalMonitoring Scan Review!" at bounding box center [1336, 396] width 245 height 29
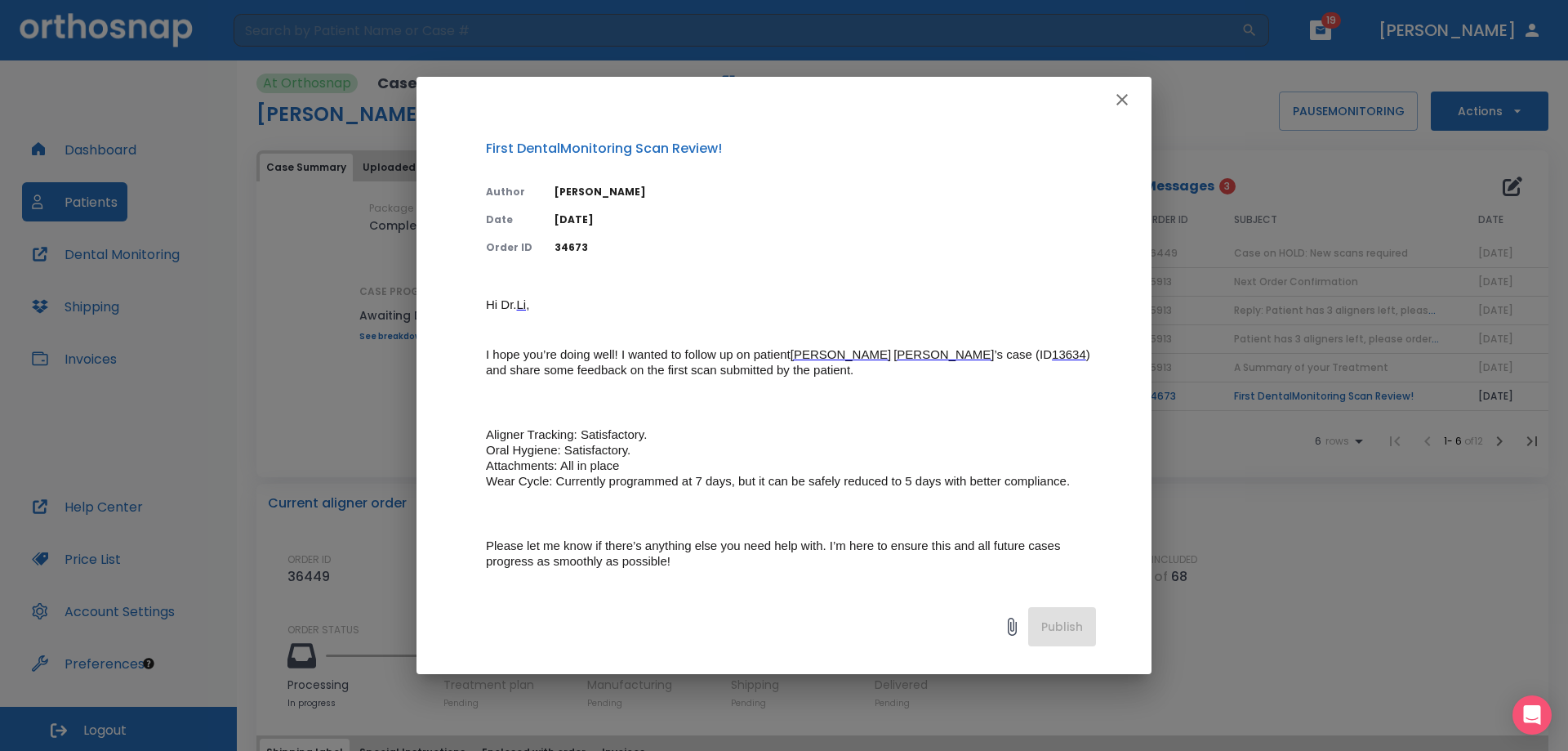
click at [1123, 90] on icon "button" at bounding box center [1123, 100] width 20 height 20
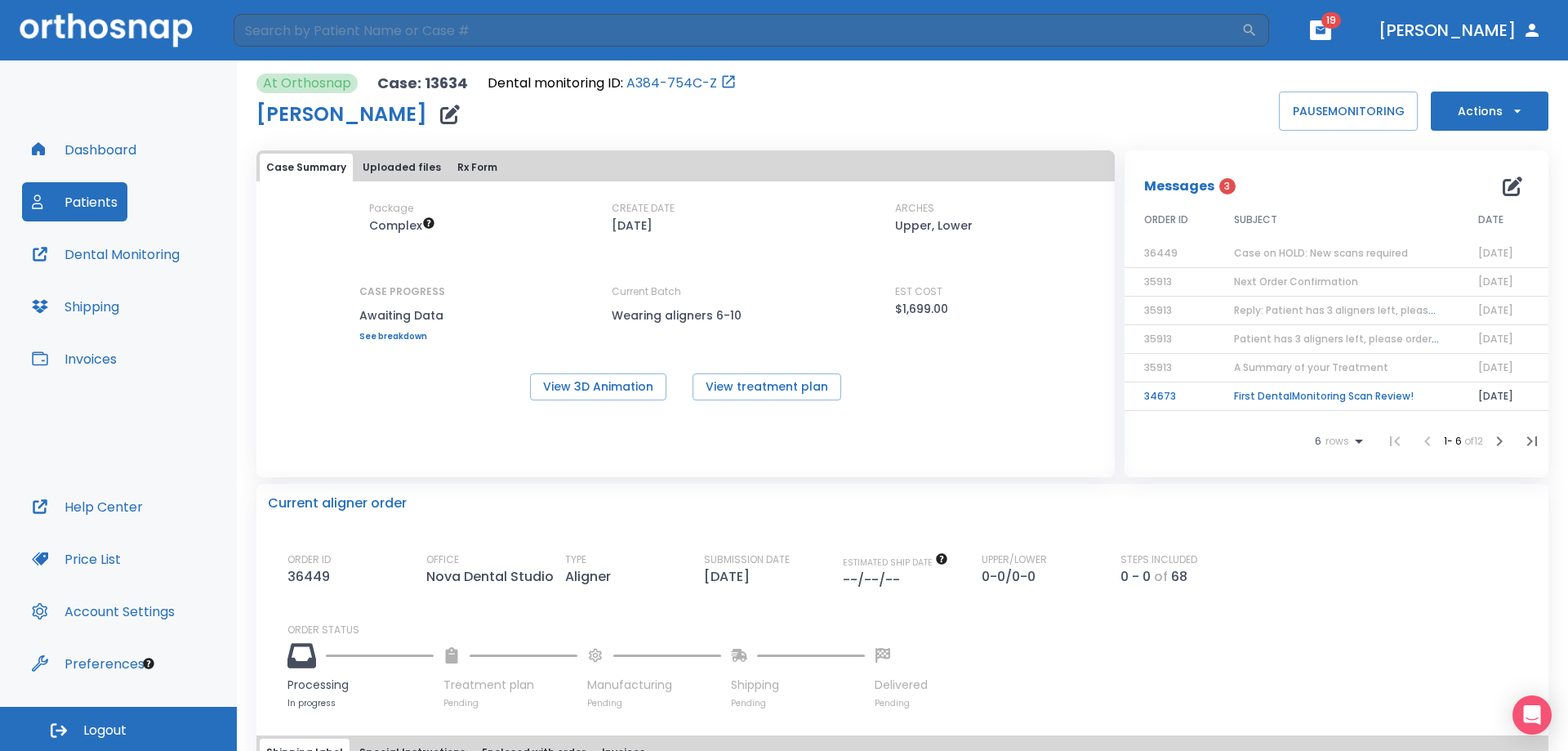
click at [1293, 253] on span "Case on HOLD: New scans required" at bounding box center [1321, 253] width 174 height 14
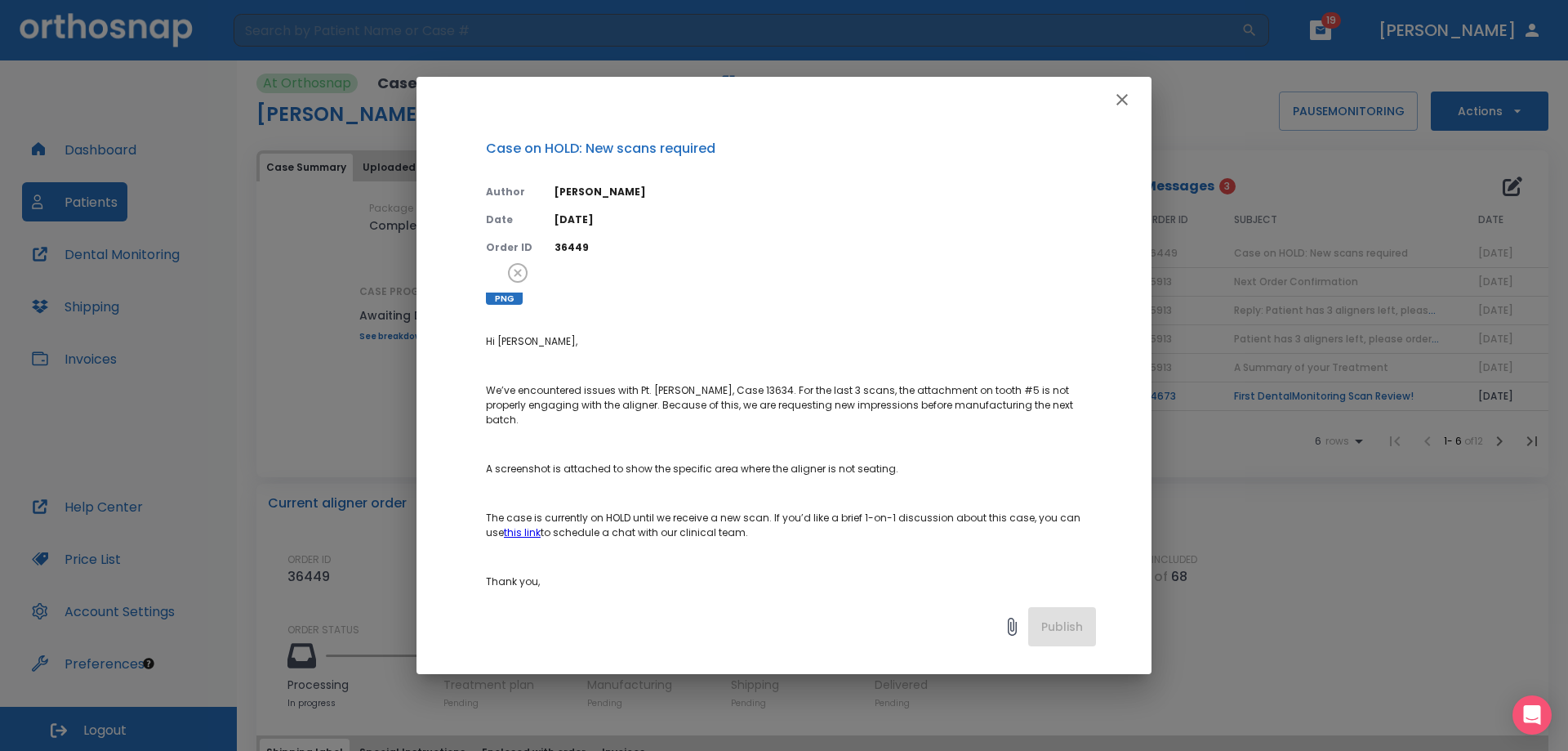
click at [1120, 99] on icon "button" at bounding box center [1123, 100] width 20 height 20
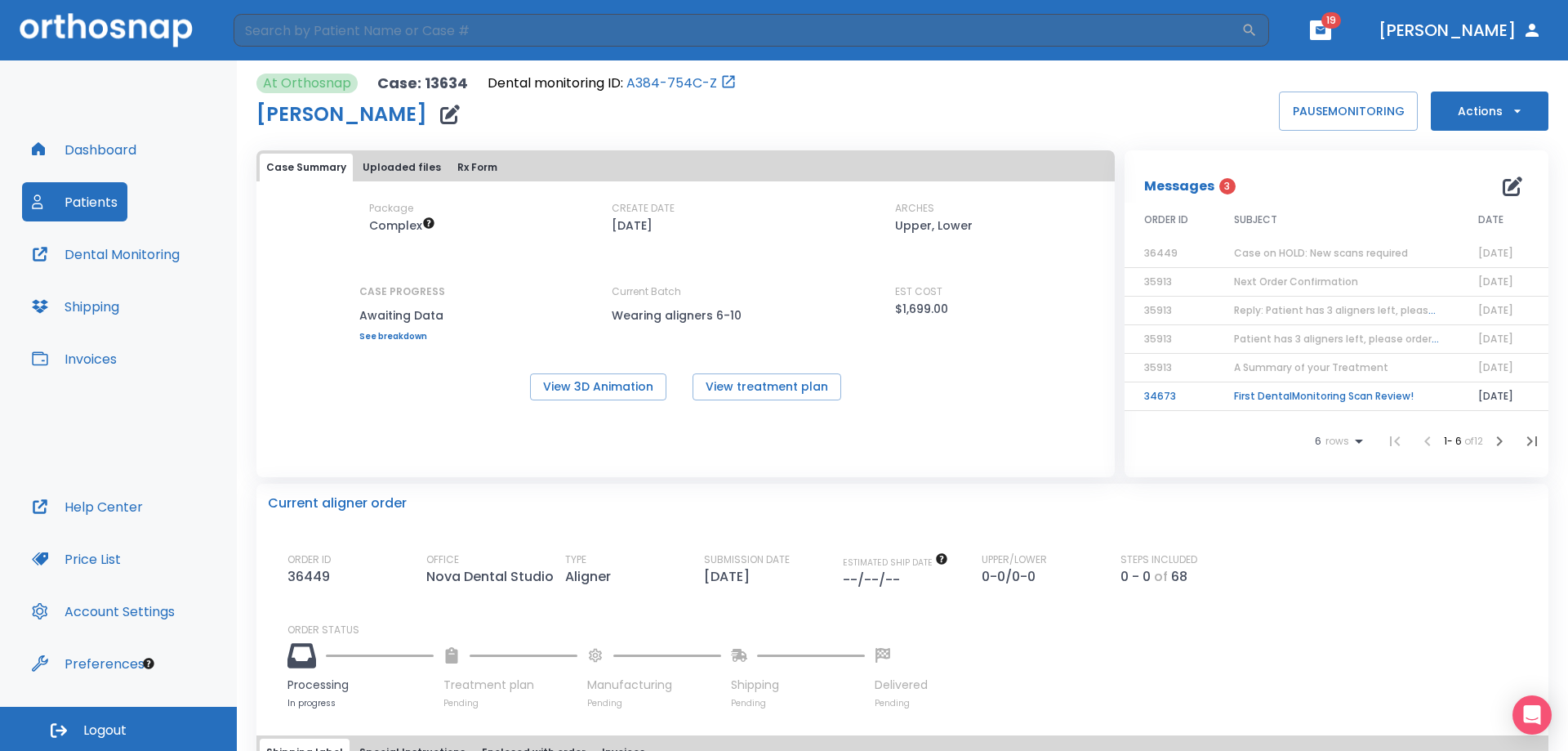
click at [1340, 390] on td "First DentalMonitoring Scan Review!" at bounding box center [1336, 396] width 245 height 29
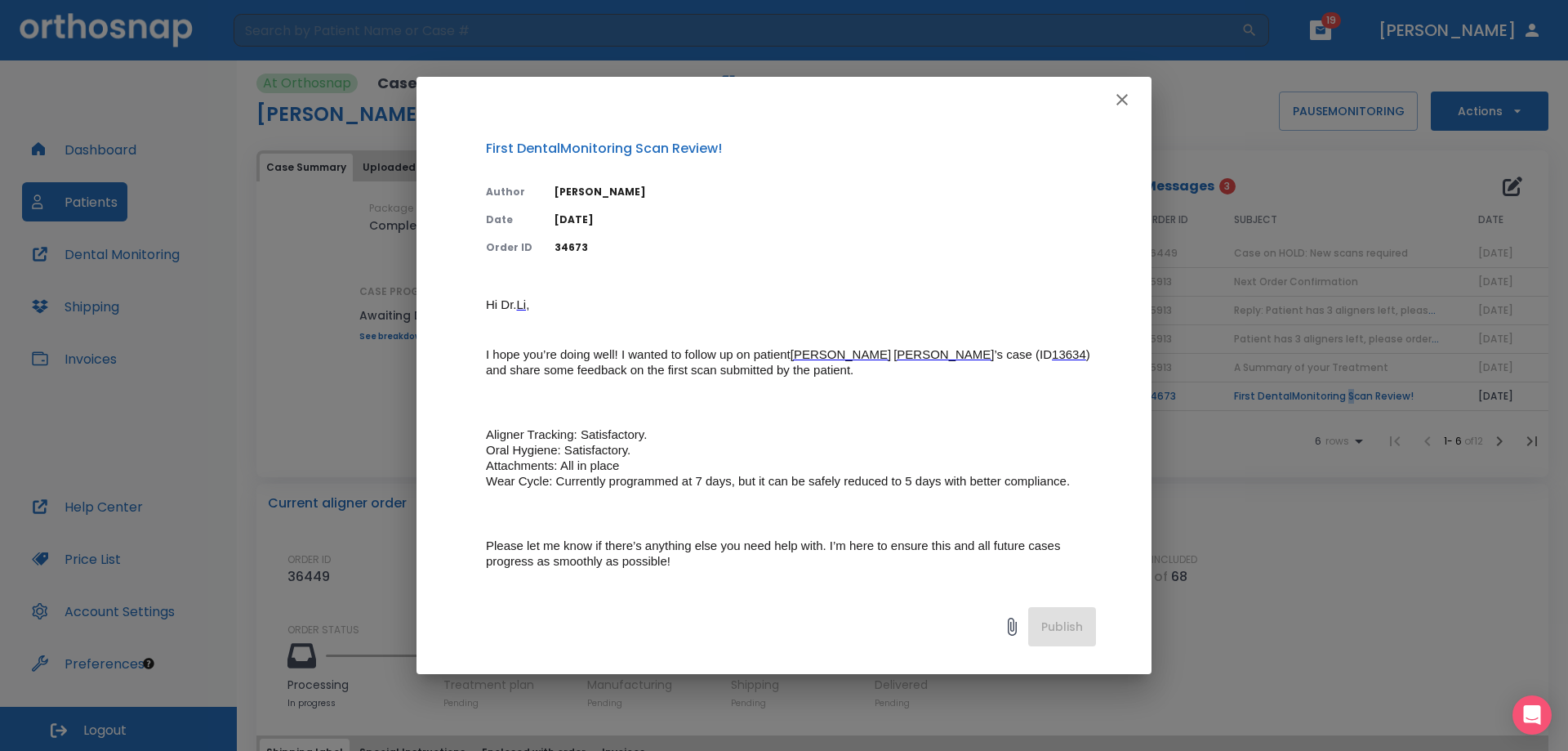
click at [1127, 102] on icon "button" at bounding box center [1123, 100] width 20 height 20
